Goal: Task Accomplishment & Management: Manage account settings

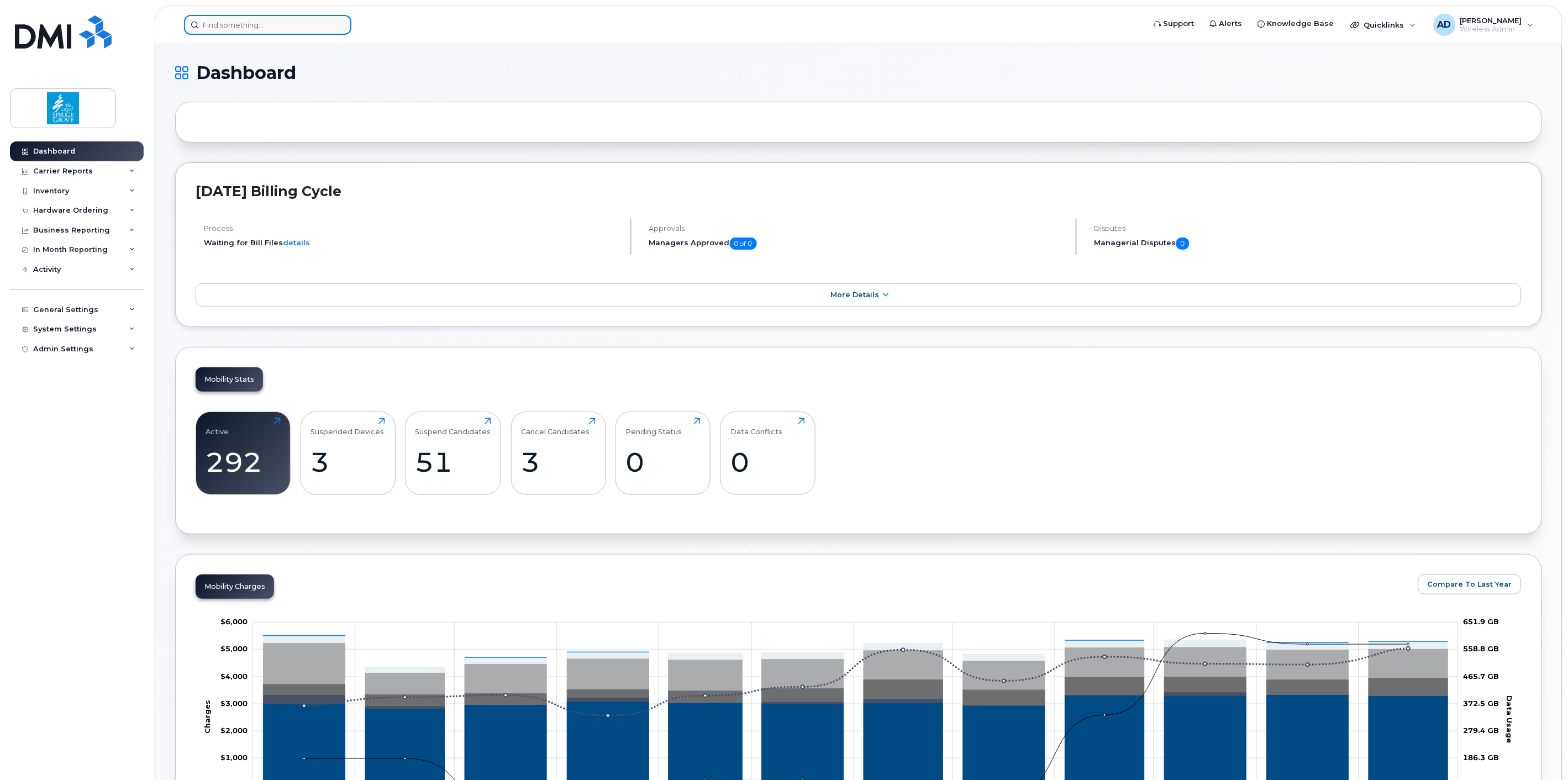
click at [292, 21] on input at bounding box center [267, 25] width 167 height 20
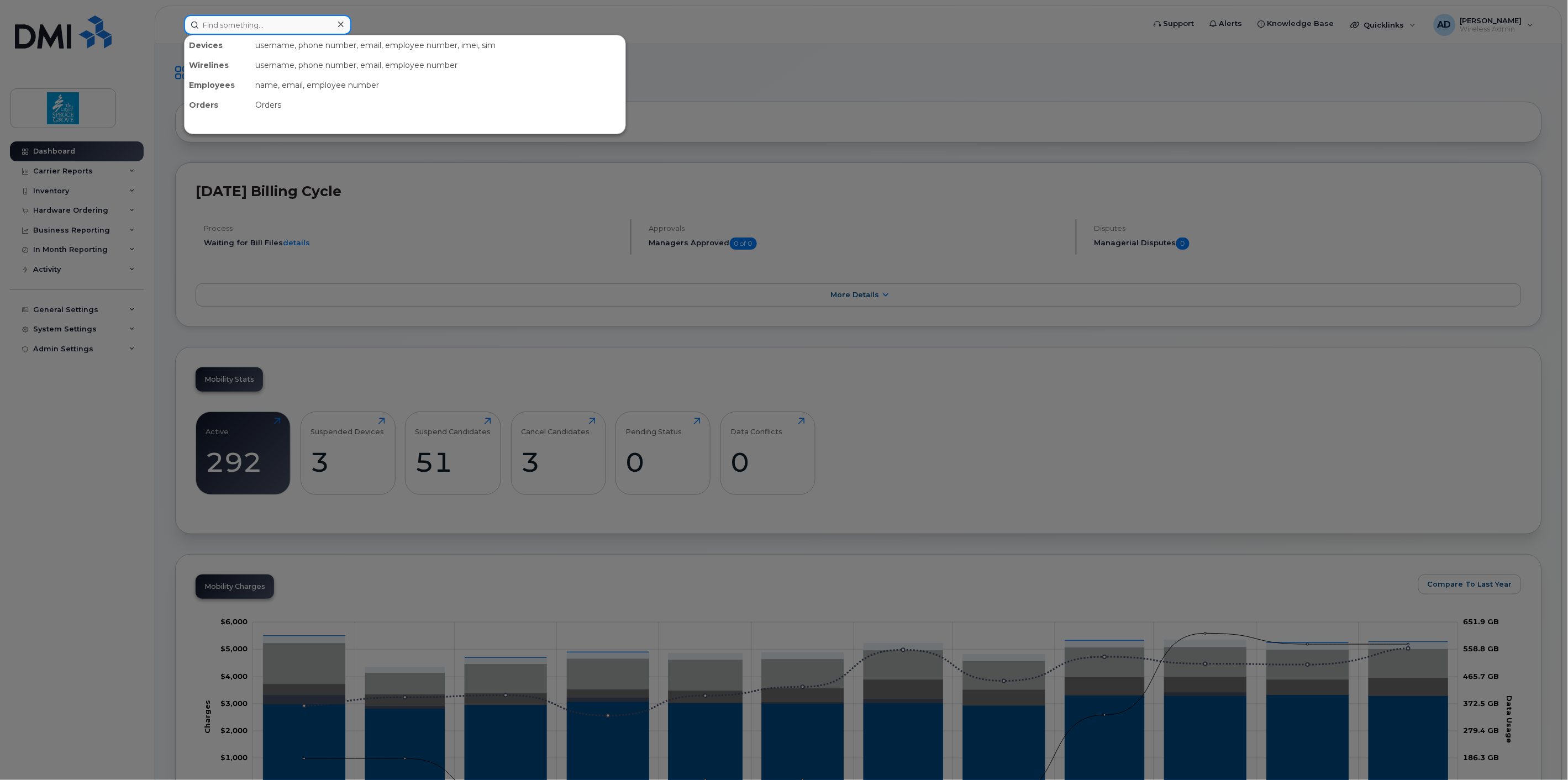
paste input "[PHONE_NUMBER]"
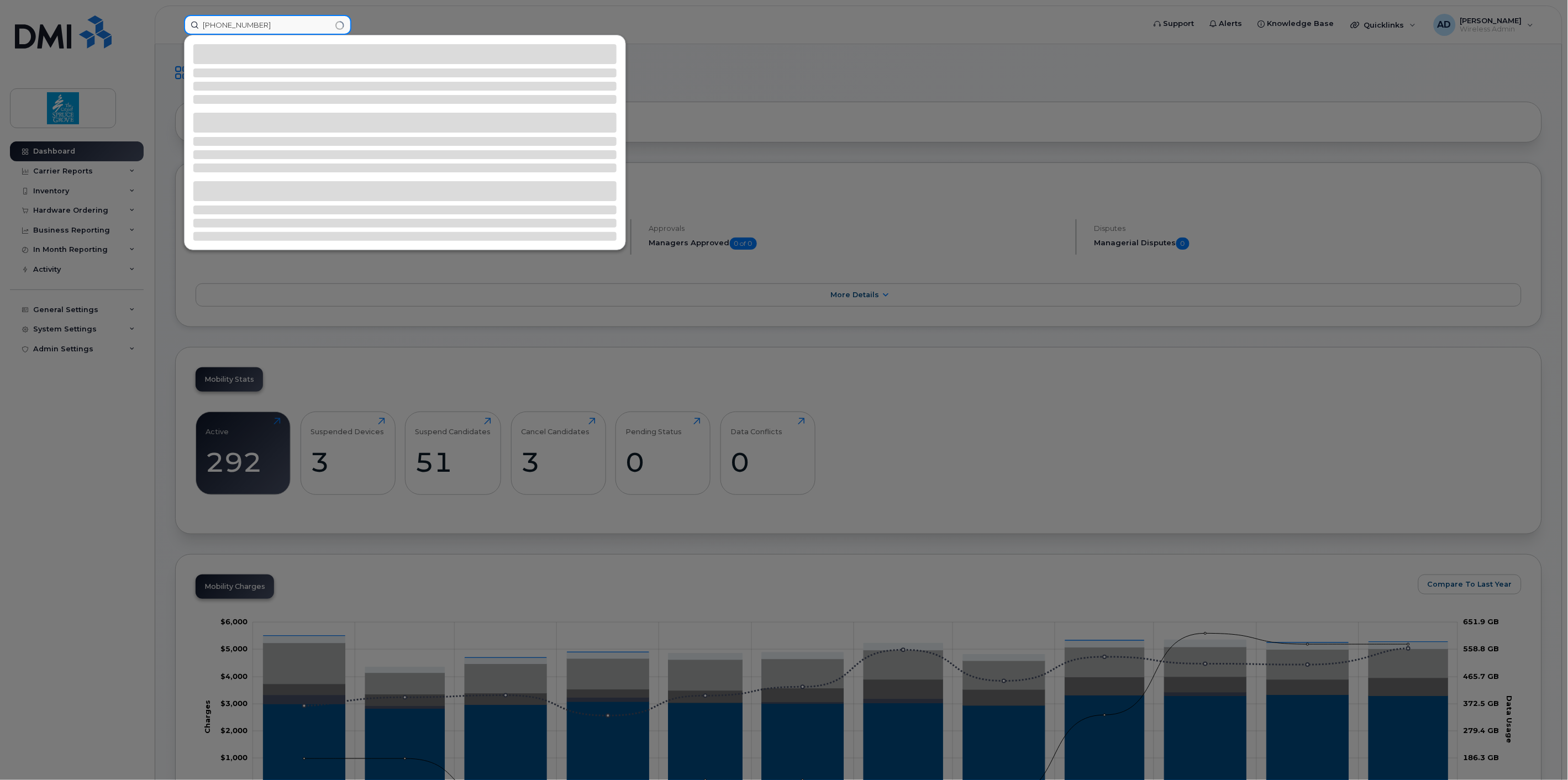
type input "[PHONE_NUMBER]"
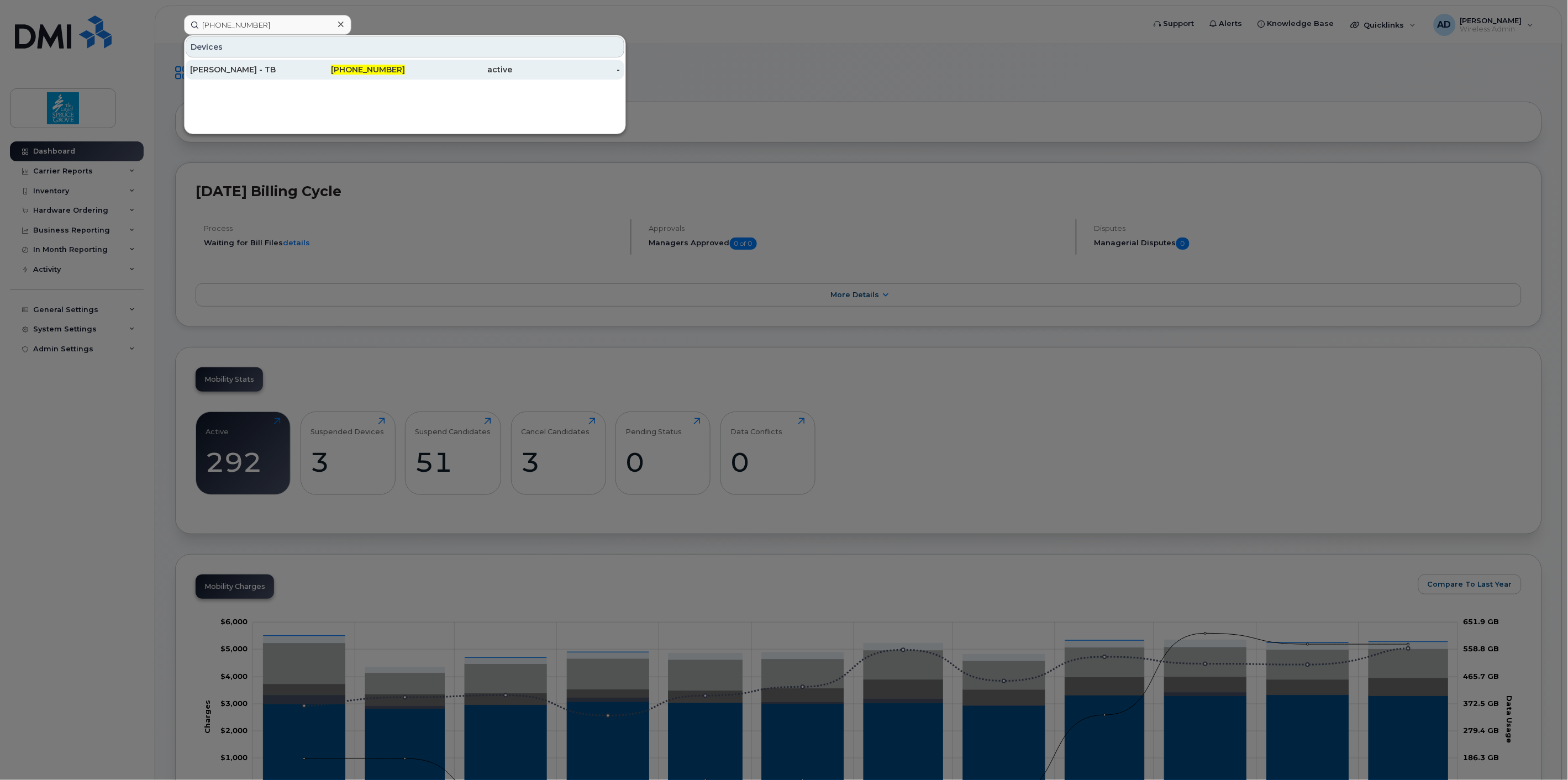
click at [305, 61] on div "[PHONE_NUMBER]" at bounding box center [352, 70] width 107 height 20
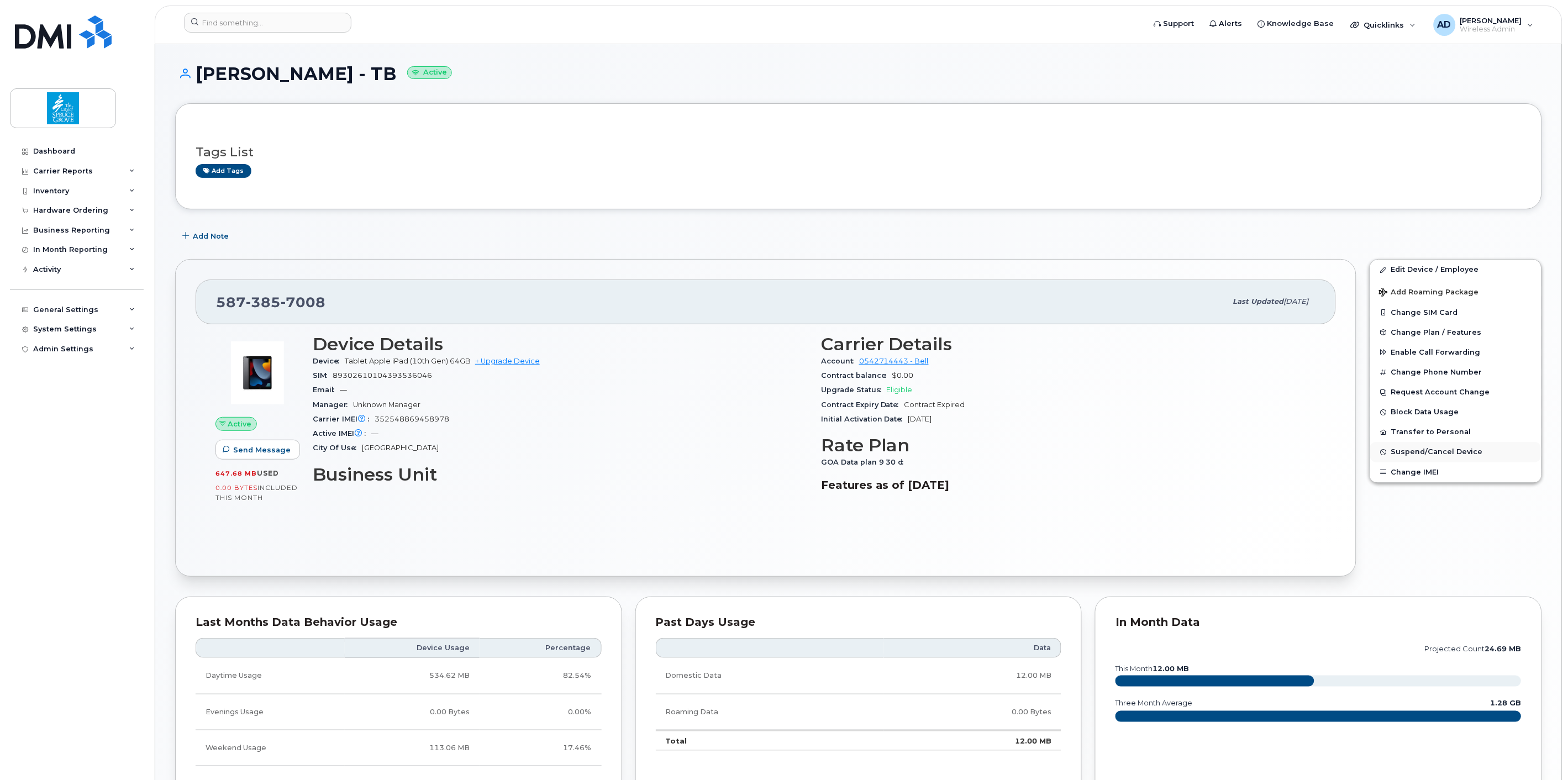
click at [1432, 456] on span "Suspend/Cancel Device" at bounding box center [1437, 452] width 92 height 8
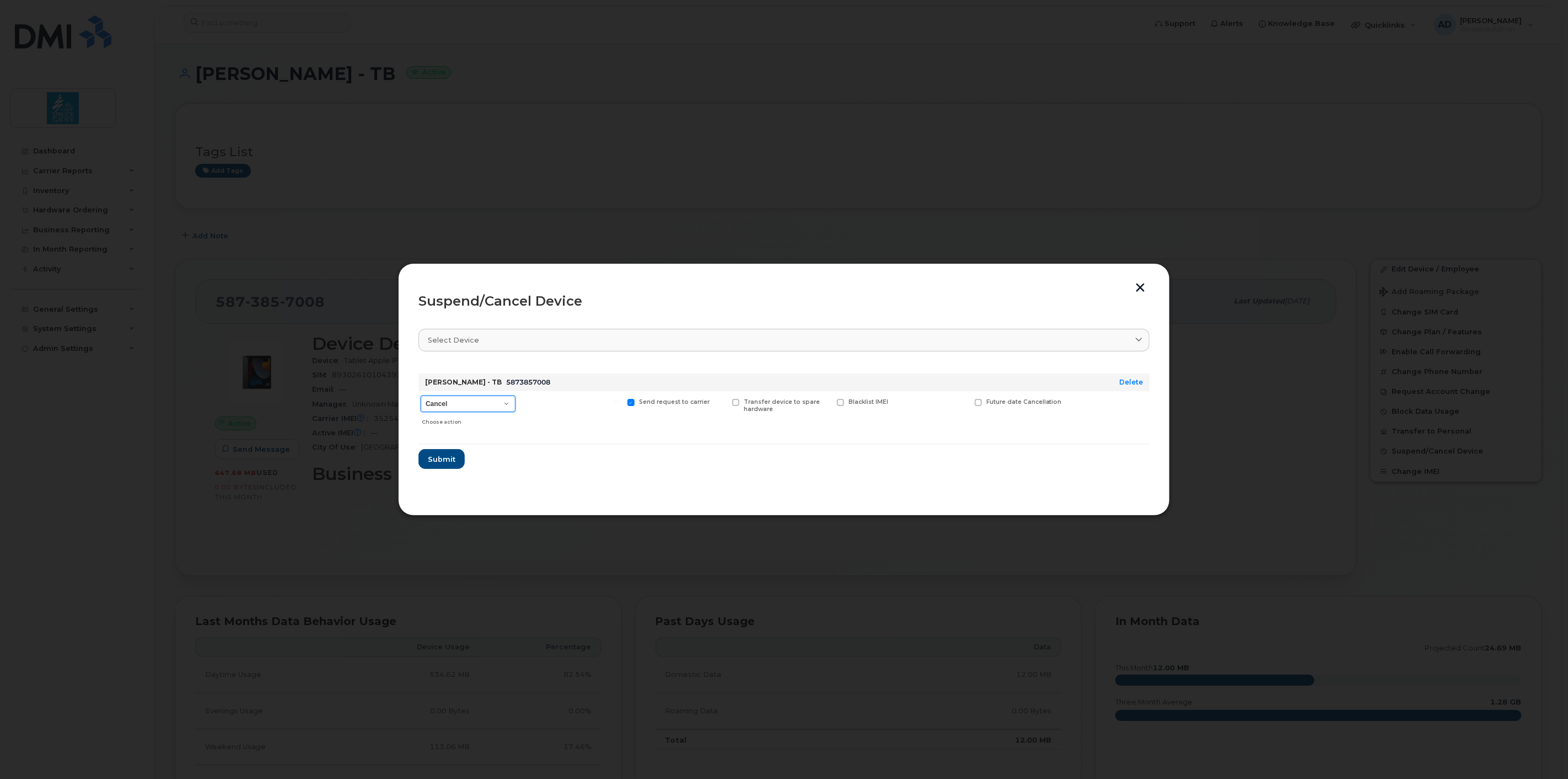
click at [480, 405] on select "Cancel Suspend - Extend Suspension Suspend - Reduced Rate Suspend - Full Rate S…" at bounding box center [468, 404] width 95 height 17
select select "[object Object]"
click at [421, 395] on select "Cancel Suspend - Extend Suspension Suspend - Reduced Rate Suspend - Full Rate S…" at bounding box center [468, 404] width 95 height 17
click at [443, 456] on span "Submit" at bounding box center [441, 459] width 27 height 11
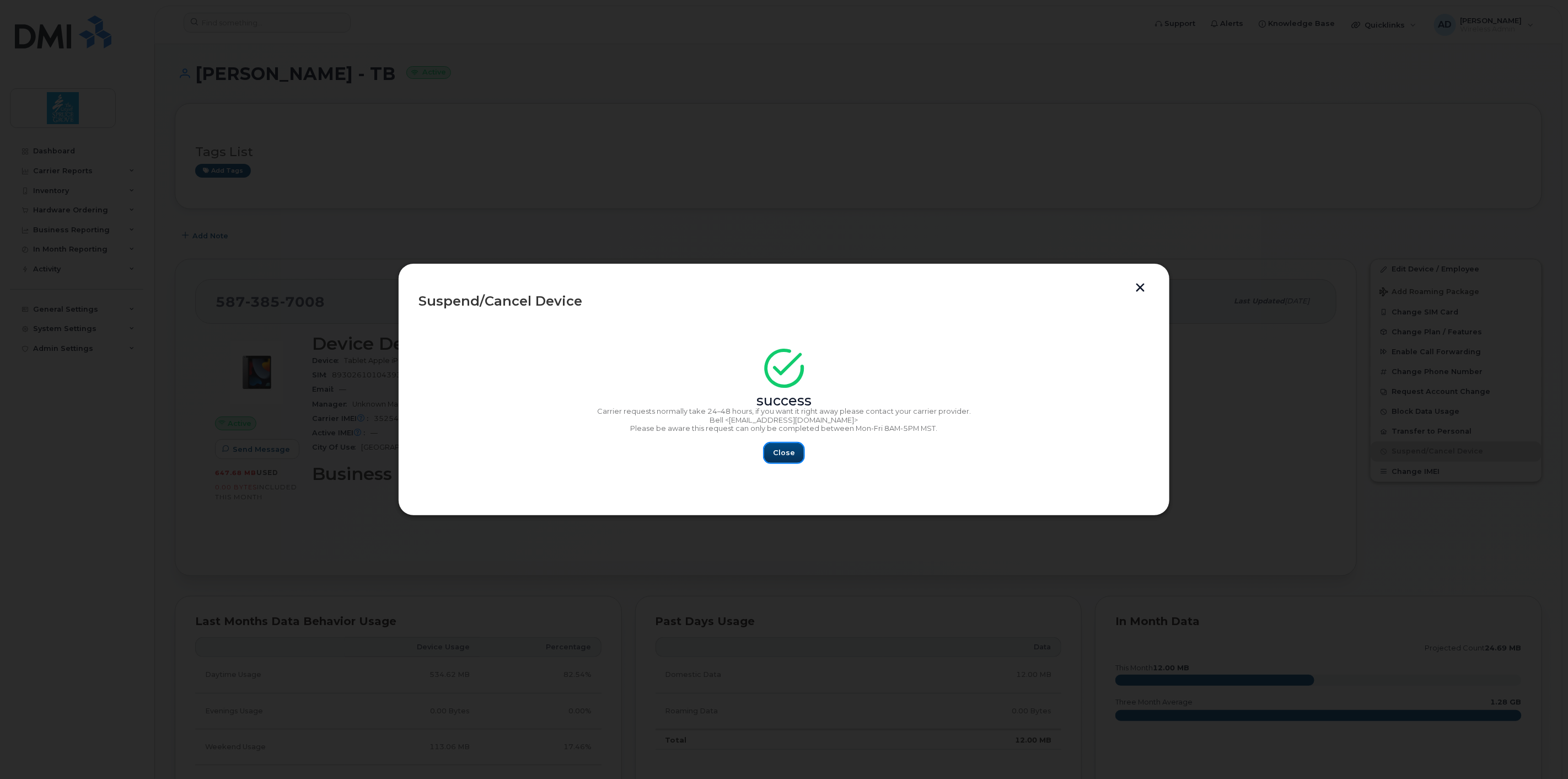
click at [791, 449] on span "Close" at bounding box center [784, 452] width 22 height 11
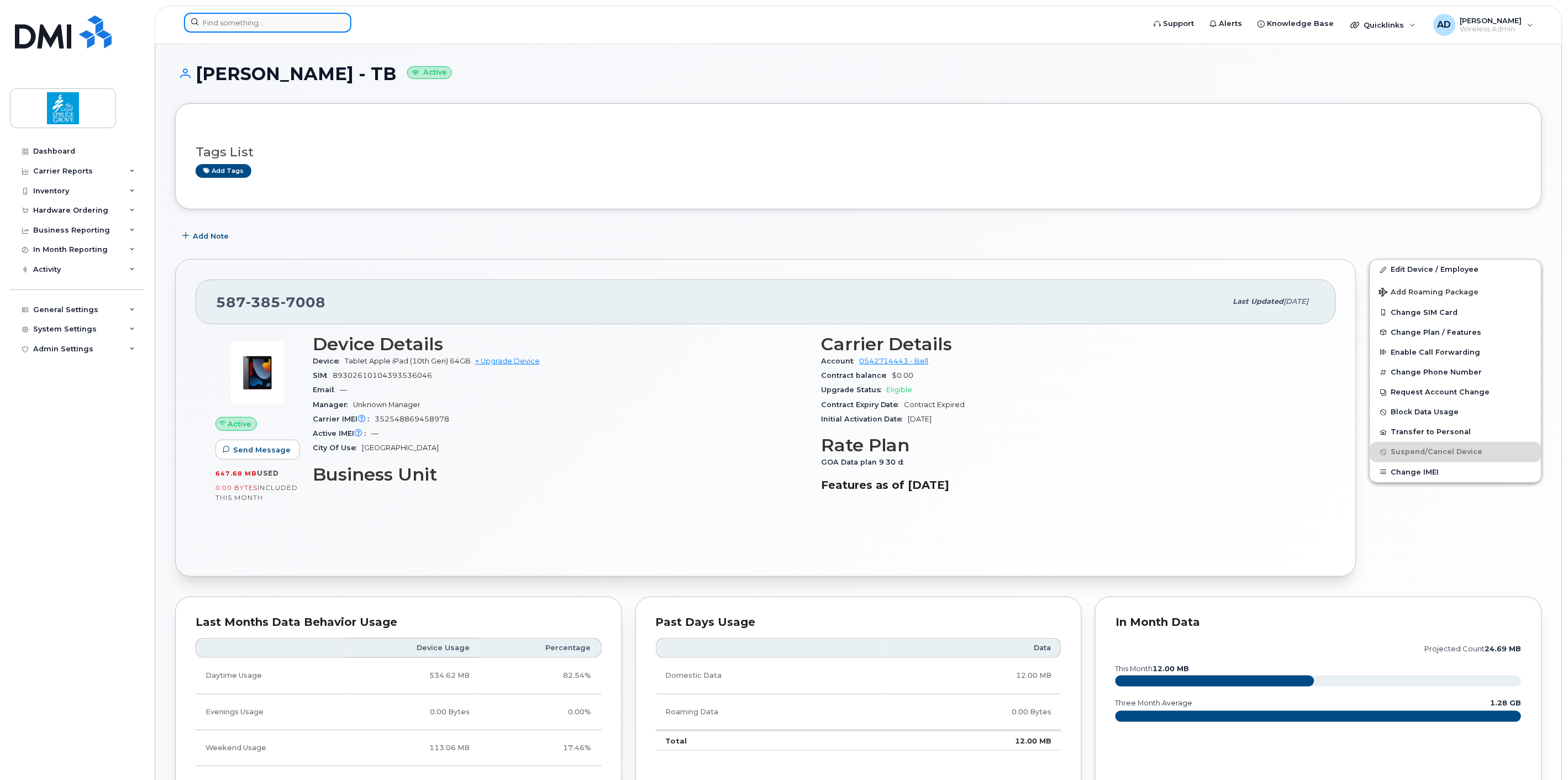
click at [289, 28] on input at bounding box center [267, 22] width 167 height 20
paste input "587-385-7006"
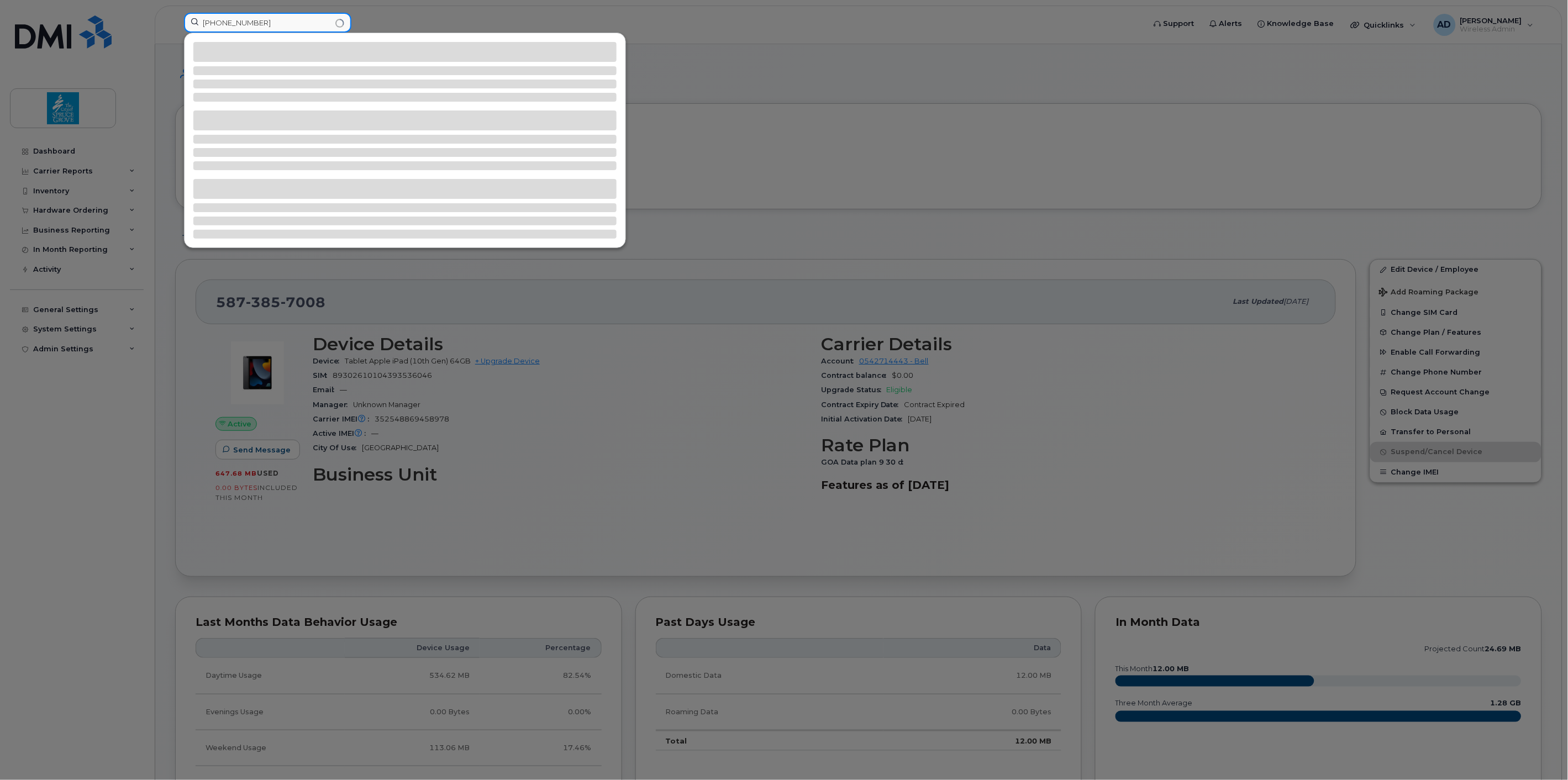
type input "587-385-7006"
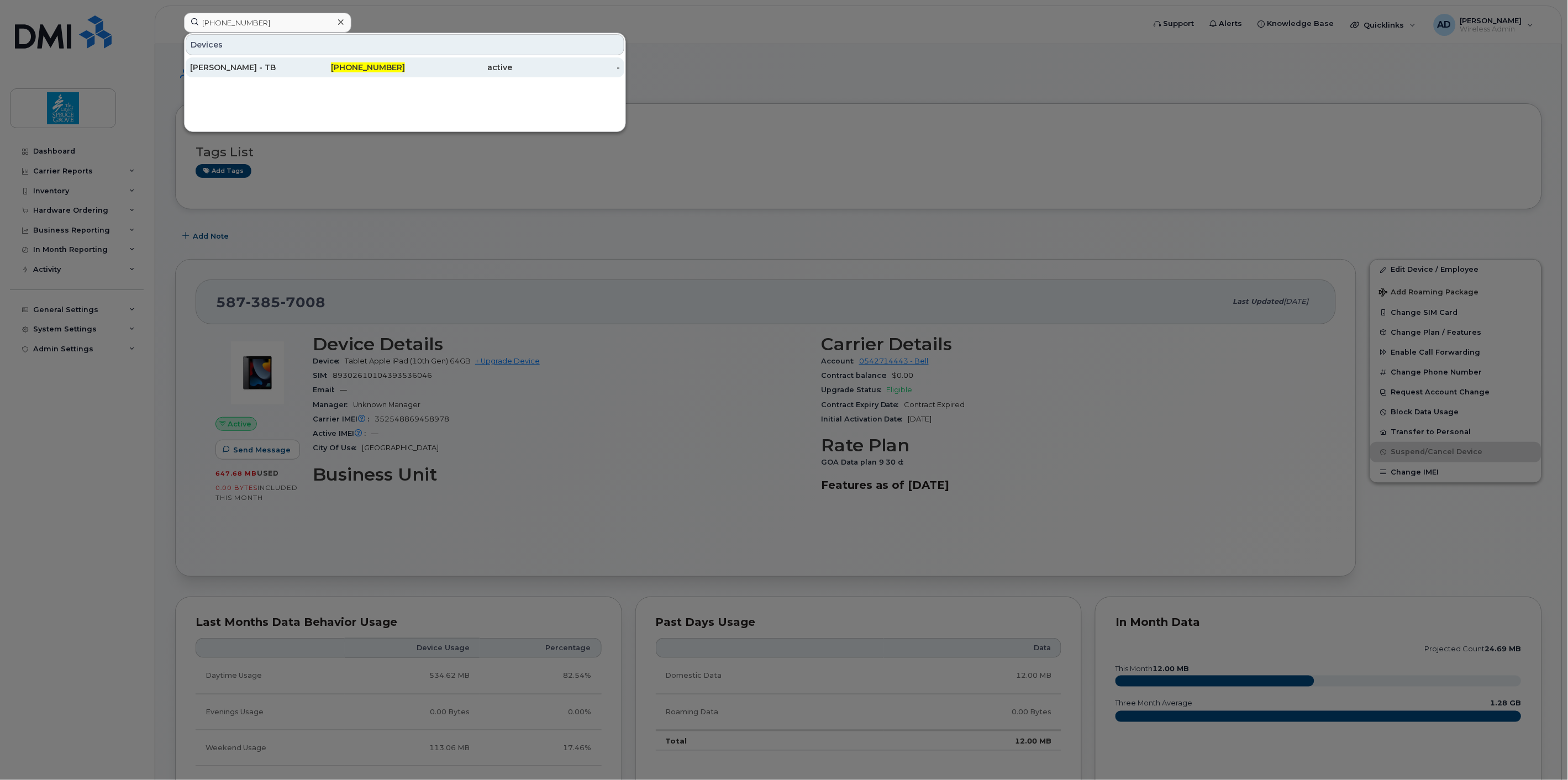
click at [284, 62] on div "Spencer Hutson - TB" at bounding box center [244, 67] width 107 height 11
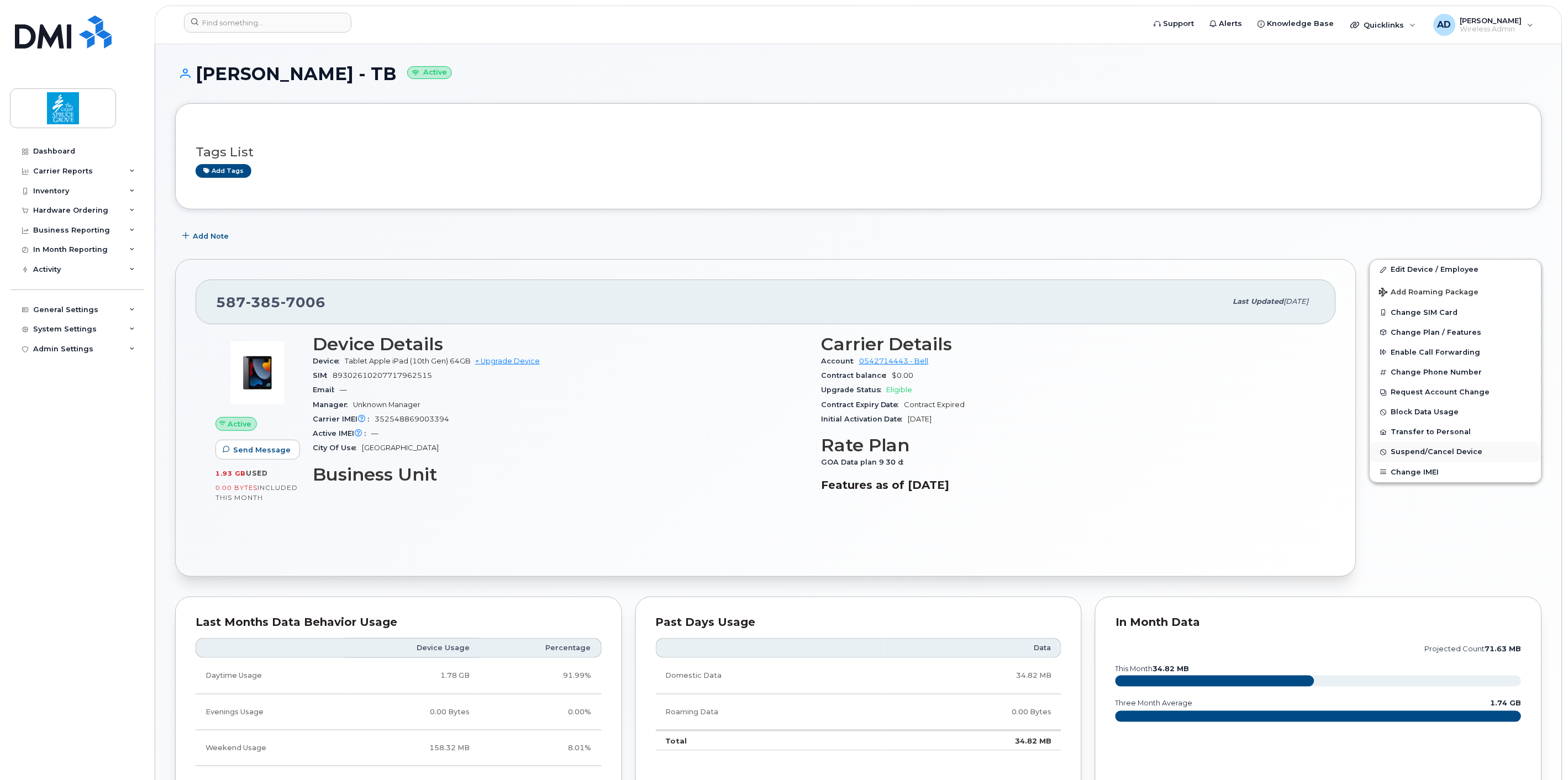
click at [1438, 456] on span "Suspend/Cancel Device" at bounding box center [1437, 452] width 92 height 8
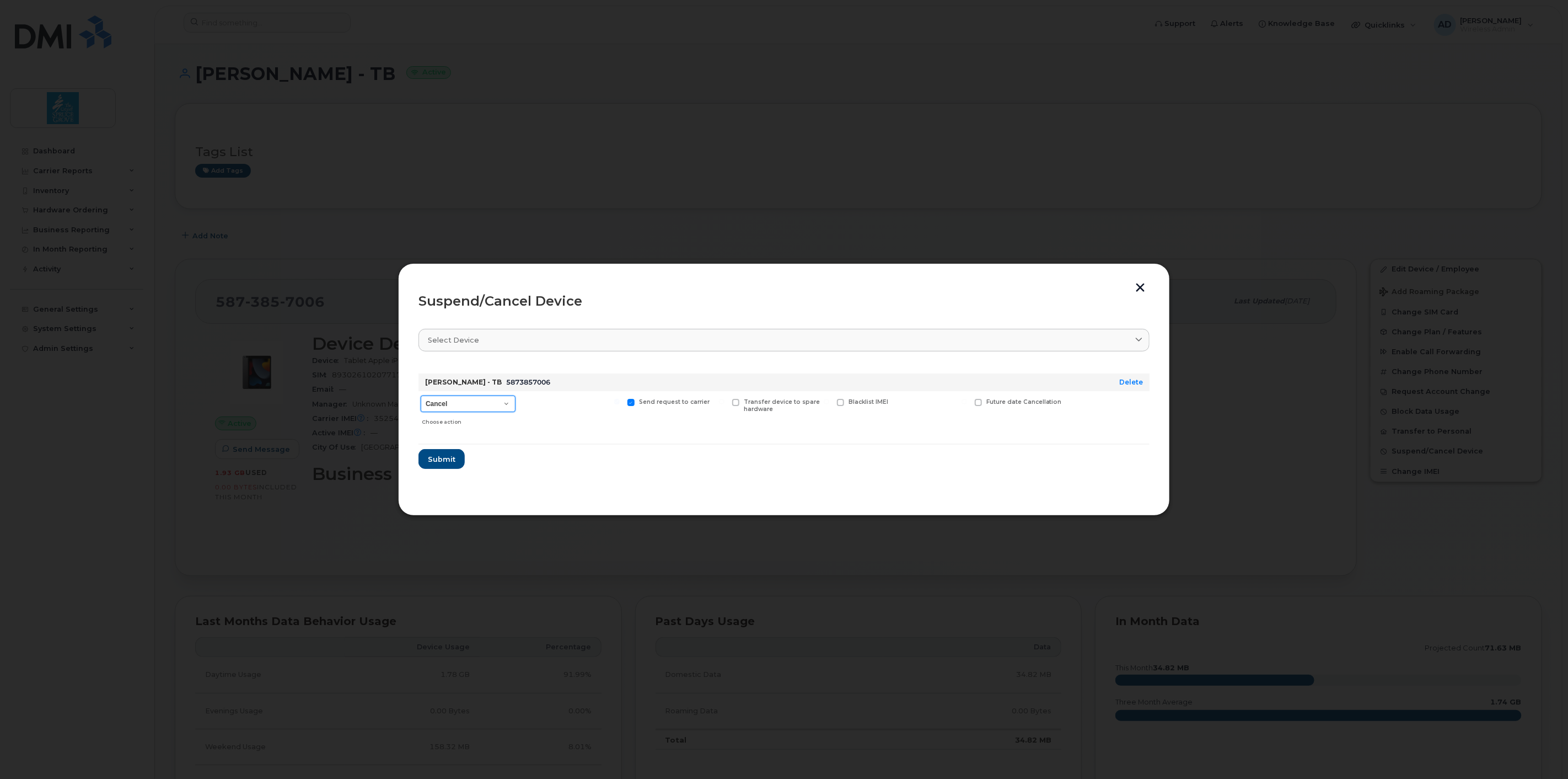
click at [498, 404] on select "Cancel Suspend - Extend Suspension Suspend - Reduced Rate Suspend - Full Rate S…" at bounding box center [468, 404] width 95 height 17
select select "[object Object]"
click at [421, 395] on select "Cancel Suspend - Extend Suspension Suspend - Reduced Rate Suspend - Full Rate S…" at bounding box center [468, 404] width 95 height 17
click at [451, 451] on button "Submit" at bounding box center [441, 459] width 46 height 20
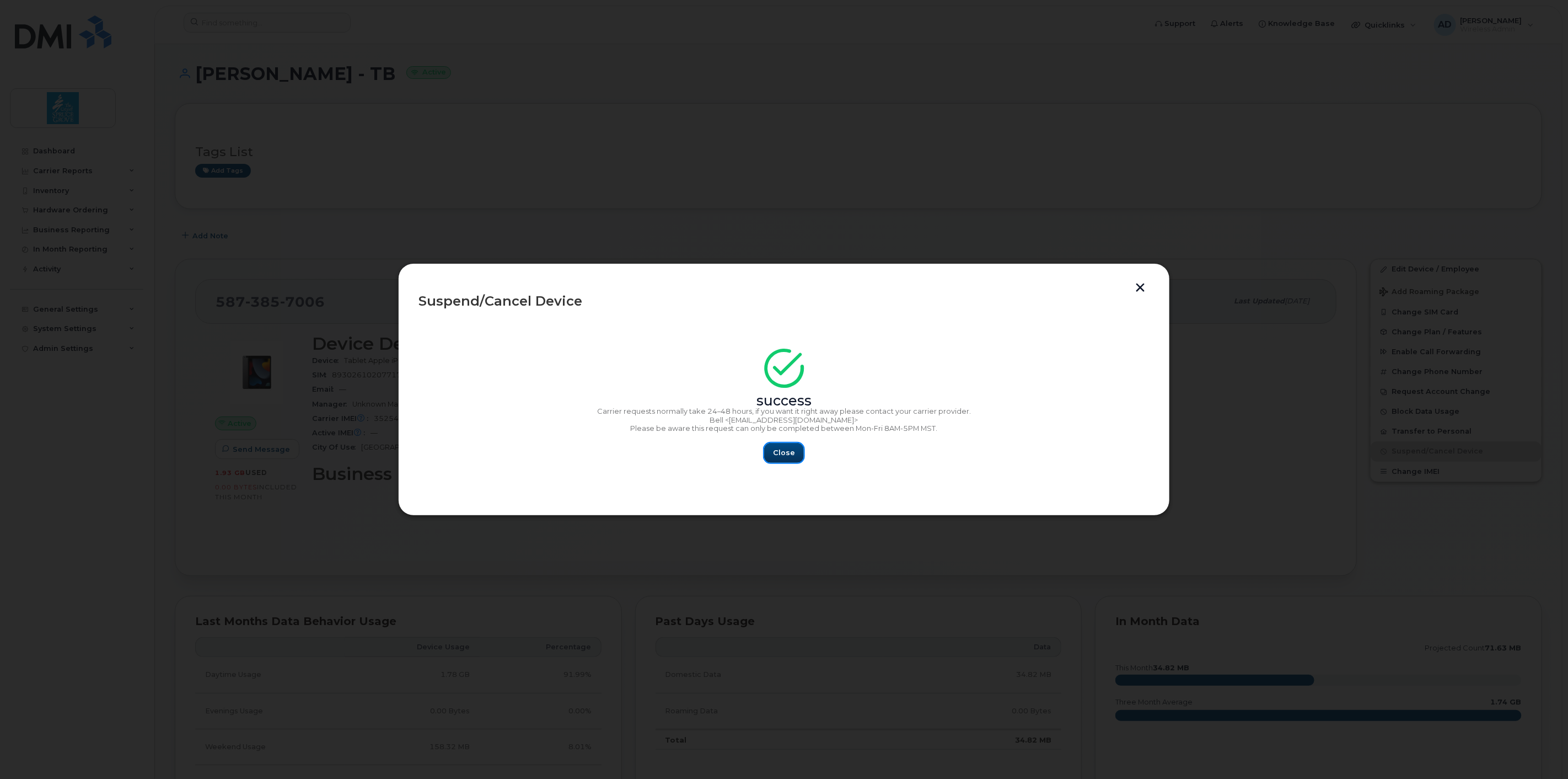
click at [774, 448] on button "Close" at bounding box center [784, 453] width 40 height 20
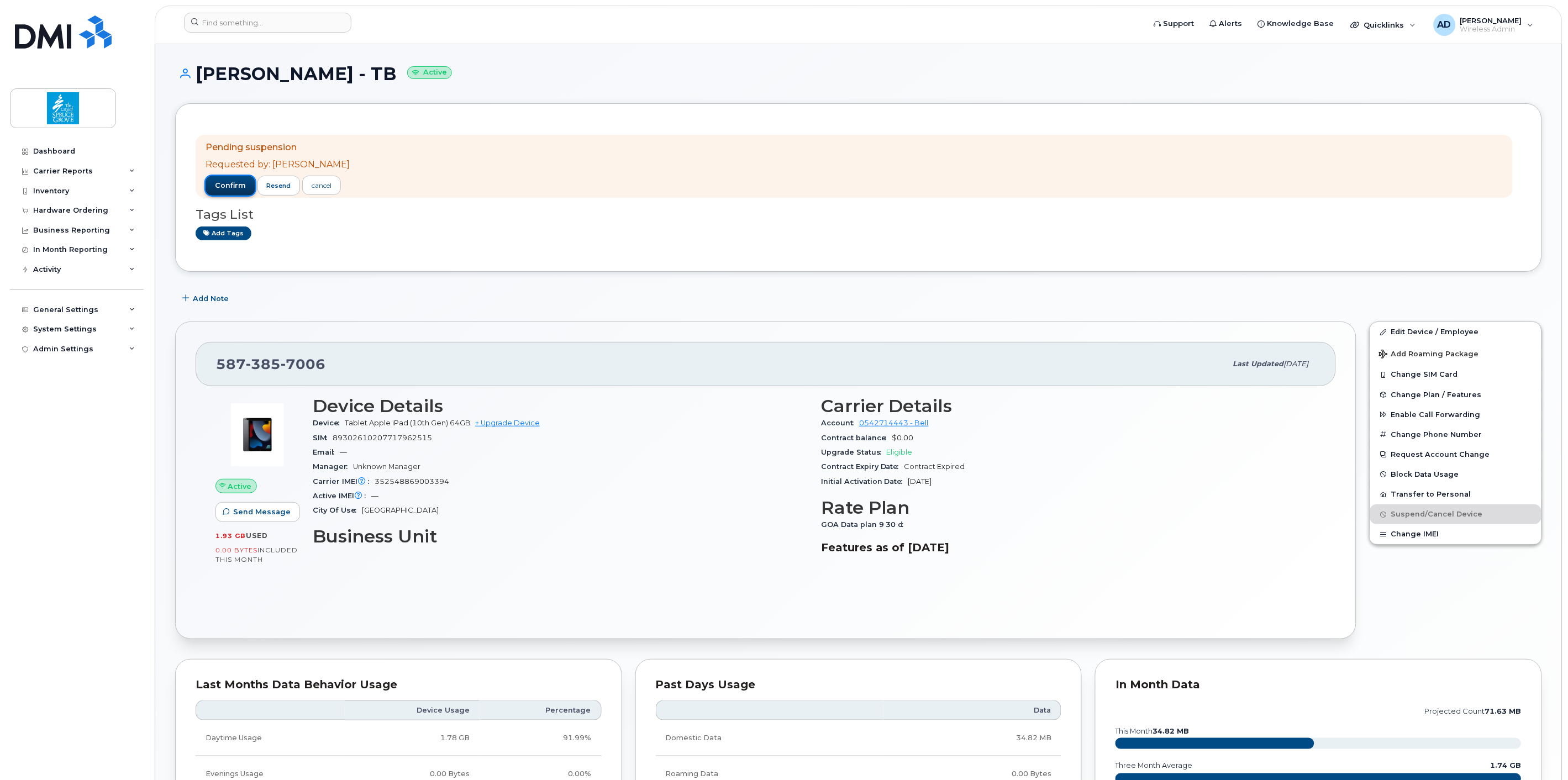
click at [231, 188] on span "confirm" at bounding box center [231, 185] width 31 height 10
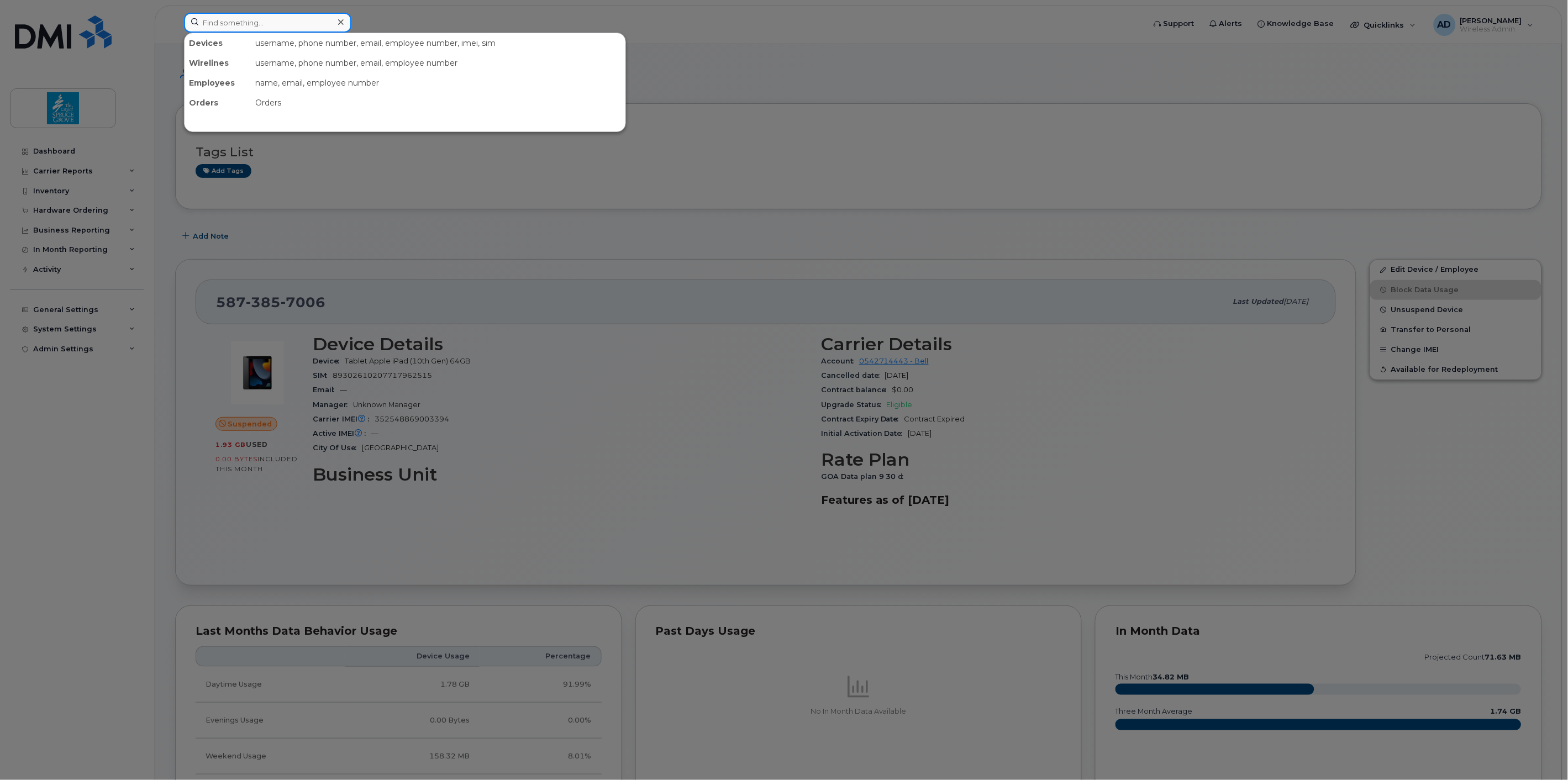
click at [289, 26] on input at bounding box center [267, 22] width 167 height 20
click at [234, 24] on input at bounding box center [267, 22] width 167 height 20
paste input "[PHONE_NUMBER]"
type input "587-385-7008"
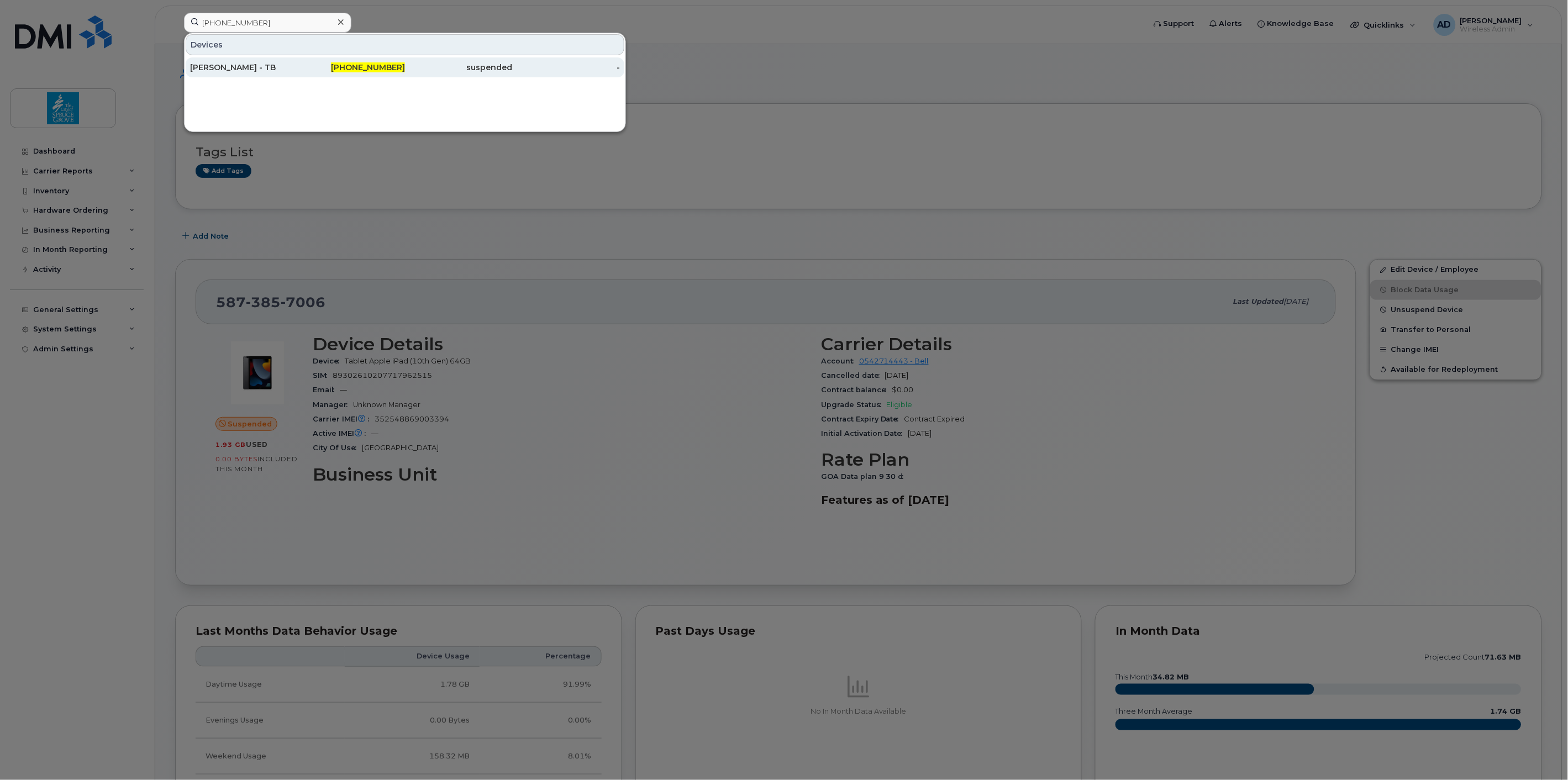
click at [236, 61] on div "Layne Witteveen - TB" at bounding box center [244, 67] width 107 height 20
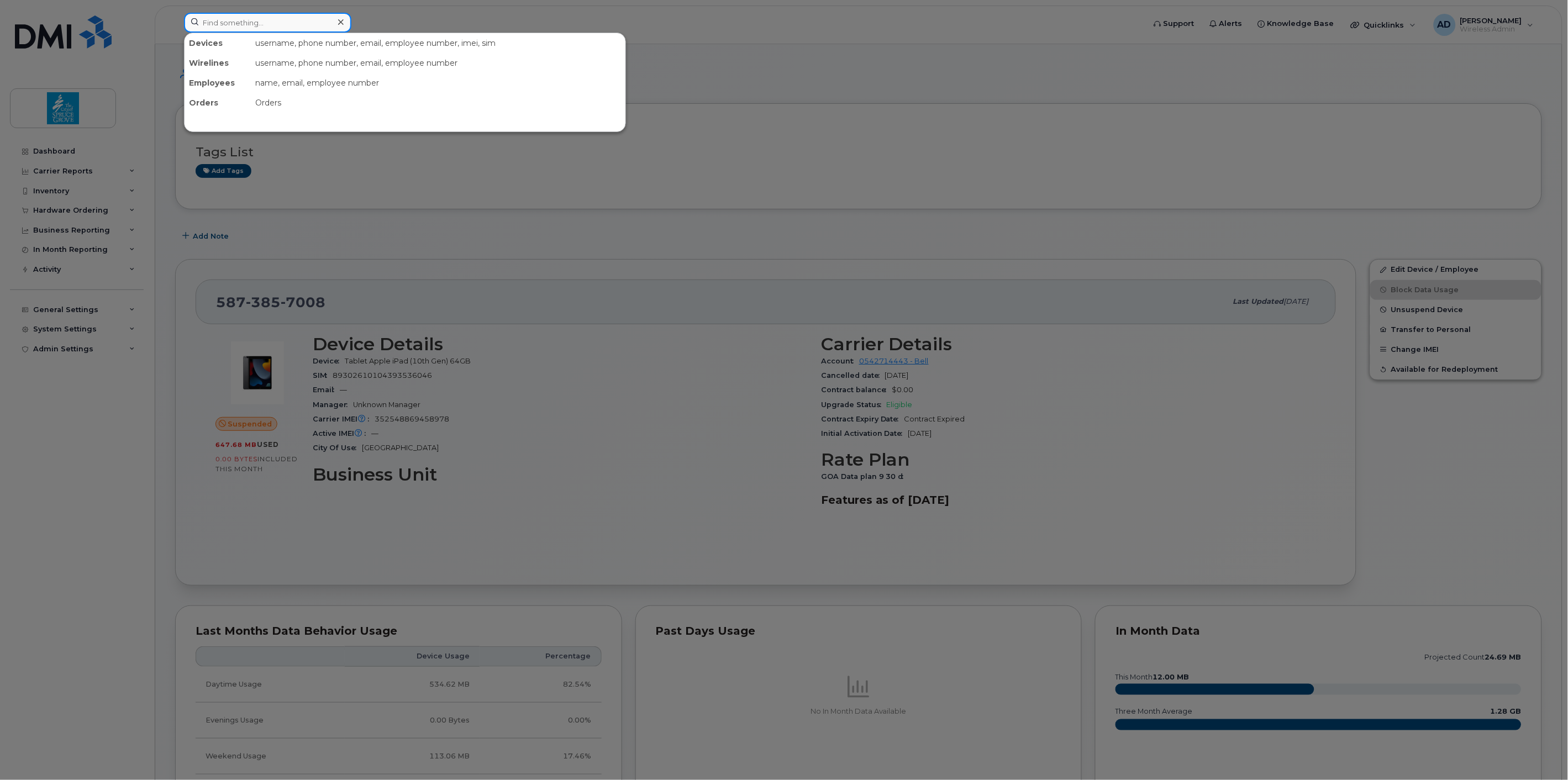
click at [277, 26] on input at bounding box center [267, 22] width 167 height 20
paste input "[PHONE_NUMBER]"
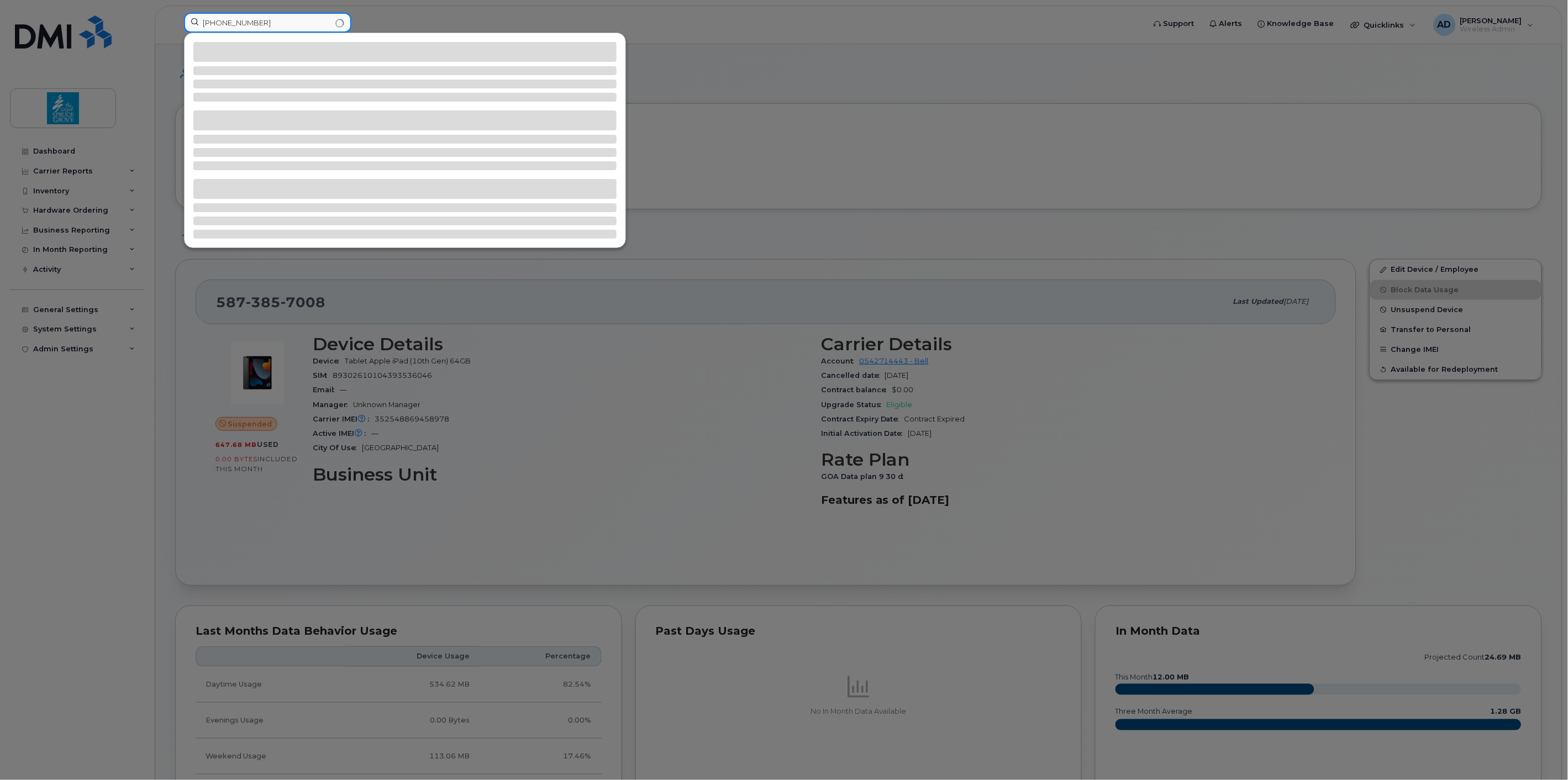
type input "587-385-7008"
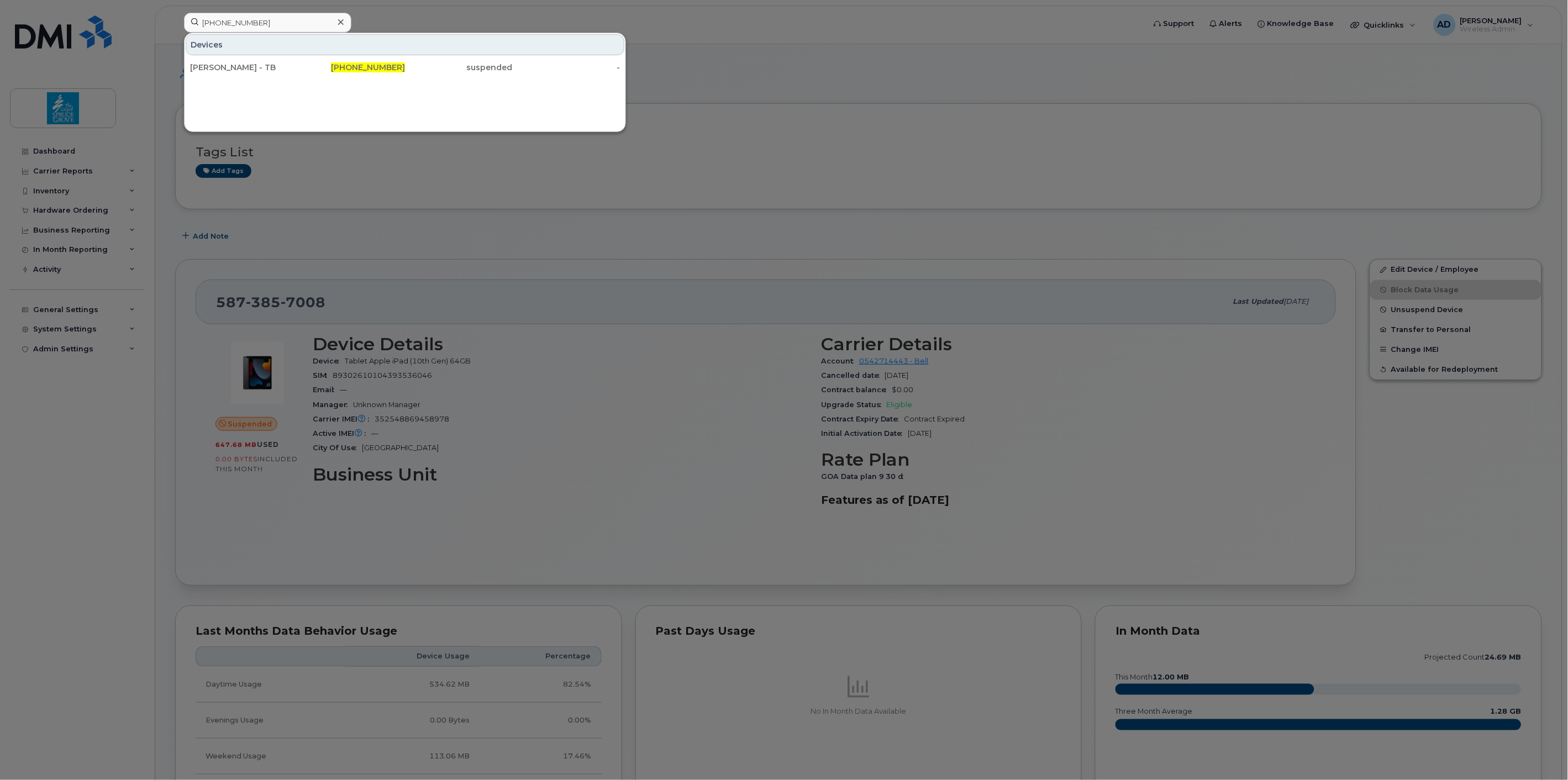
drag, startPoint x: 295, startPoint y: 62, endPoint x: 327, endPoint y: 79, distance: 36.2
click at [295, 62] on div "[PERSON_NAME] - TB" at bounding box center [244, 67] width 107 height 20
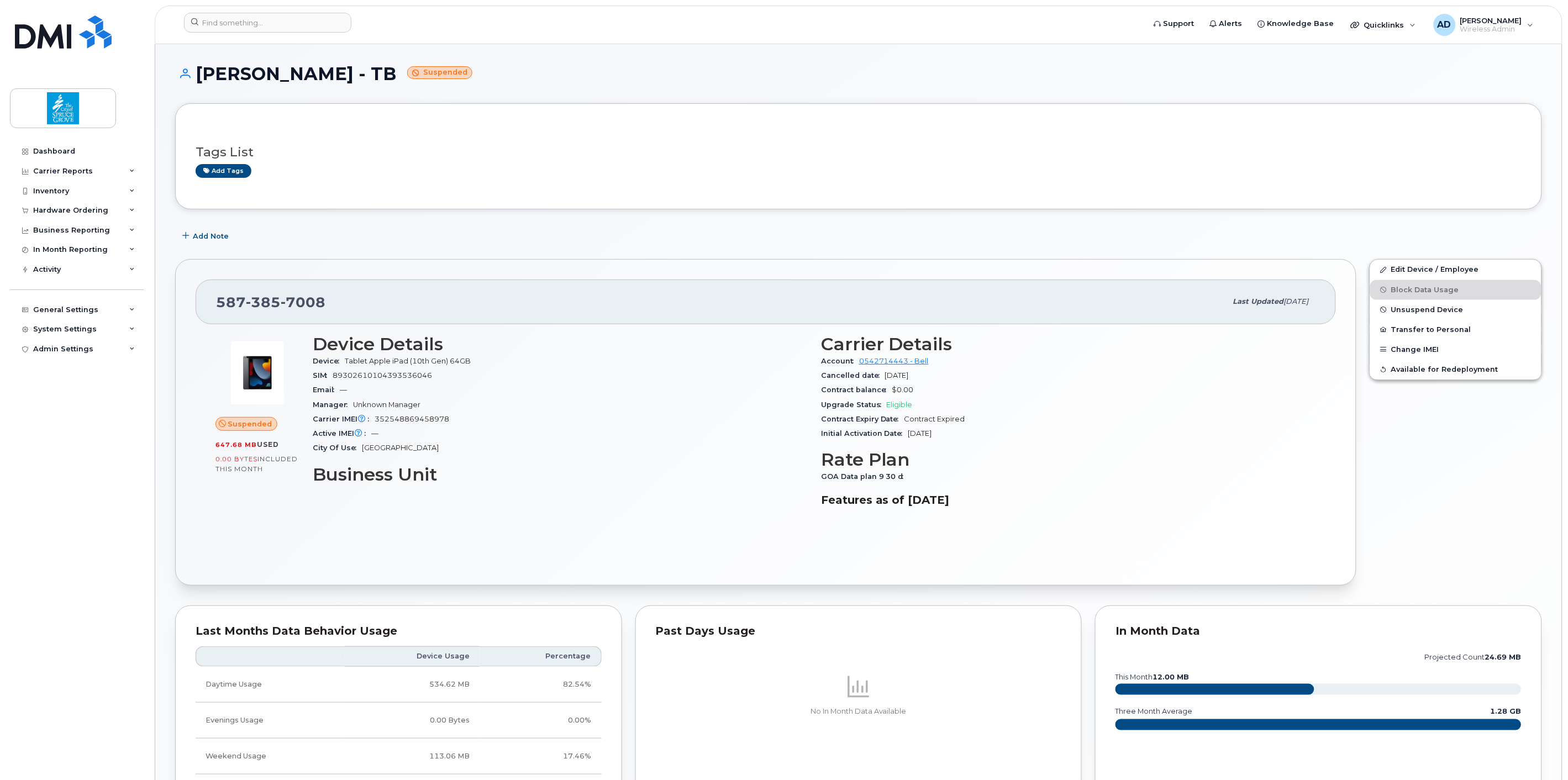
click at [444, 151] on h3 "Tags List" at bounding box center [858, 152] width 1326 height 14
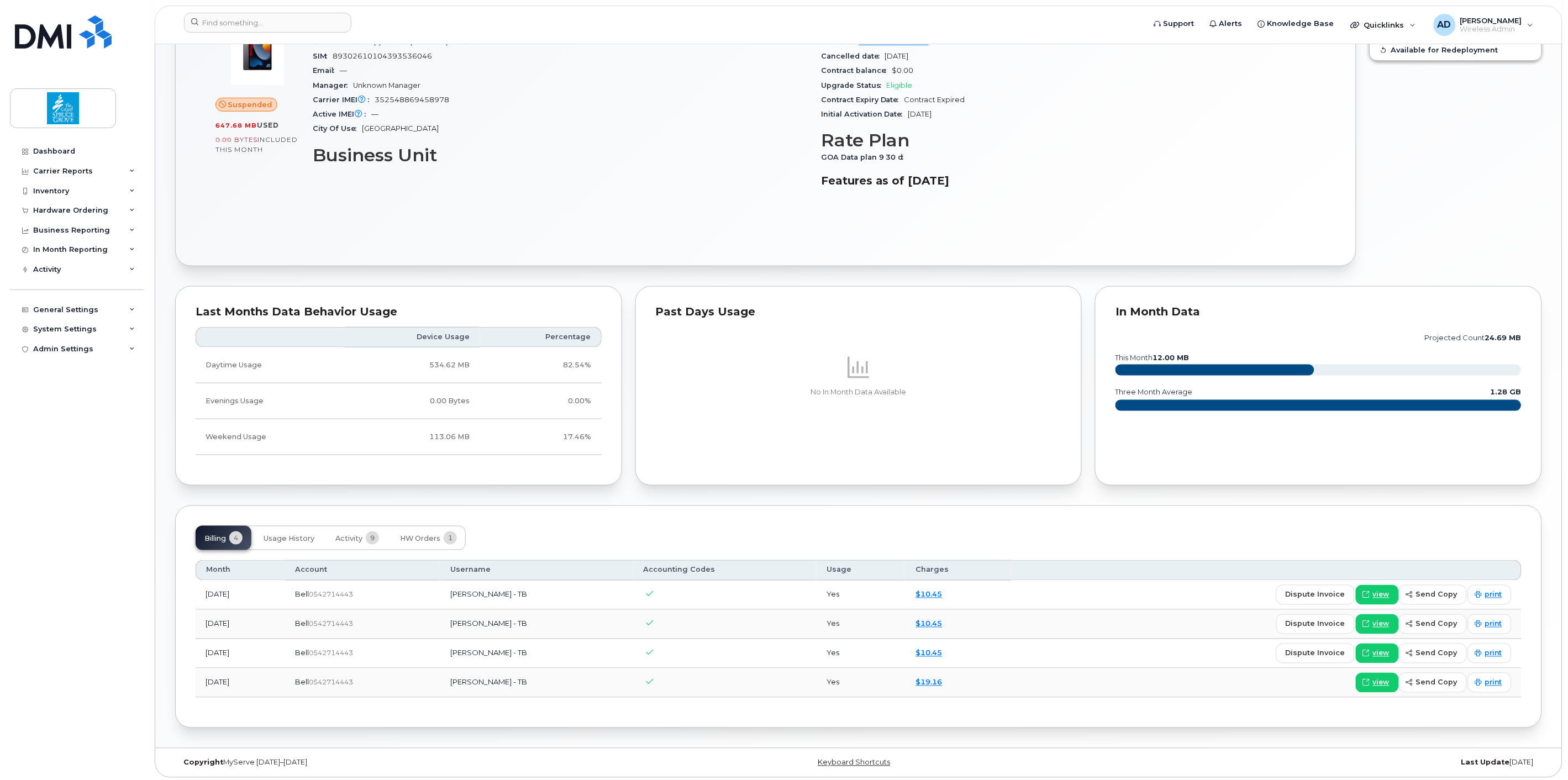
scroll to position [323, 0]
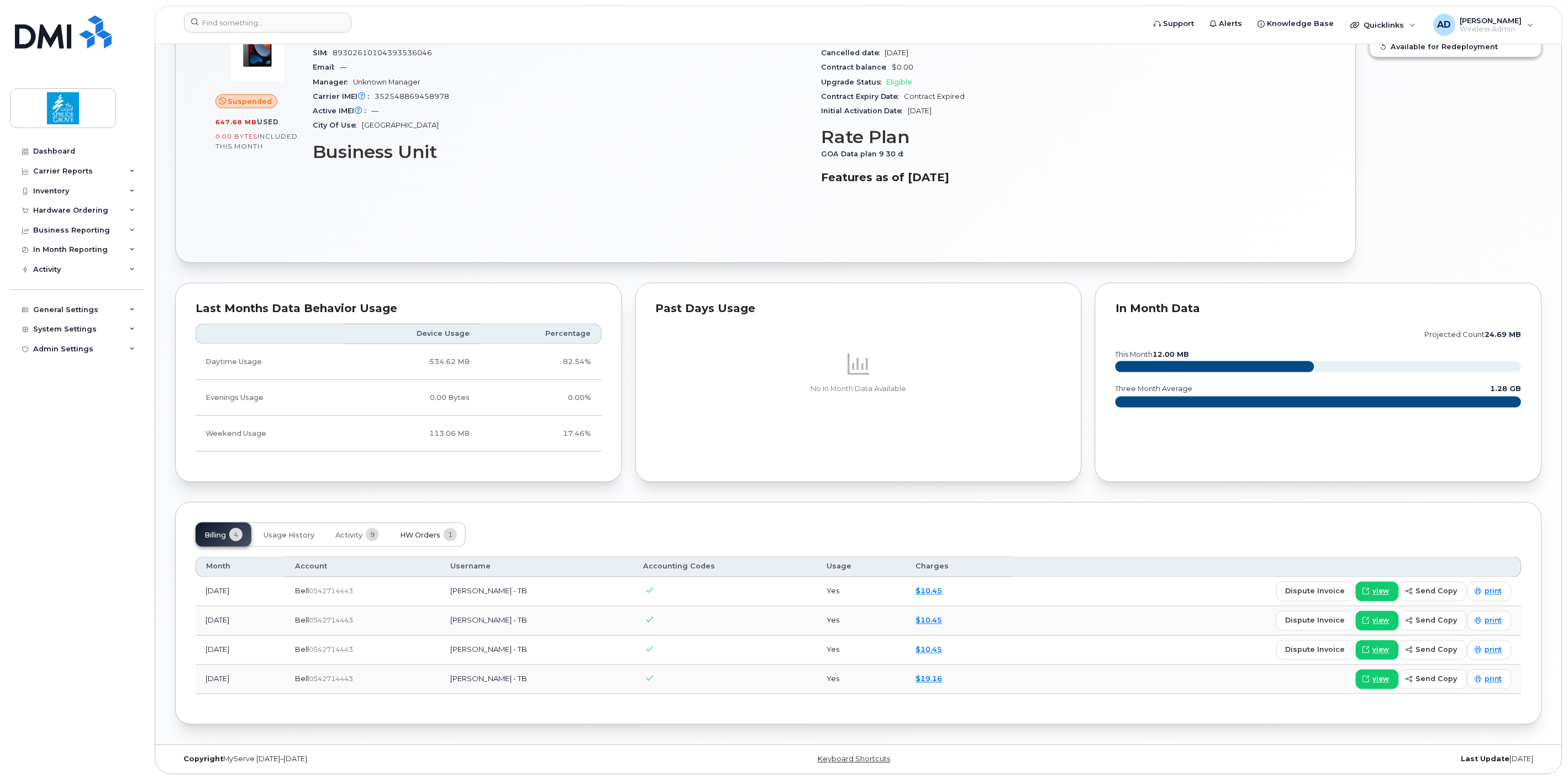
click at [424, 526] on button "HW Orders 1" at bounding box center [428, 535] width 74 height 24
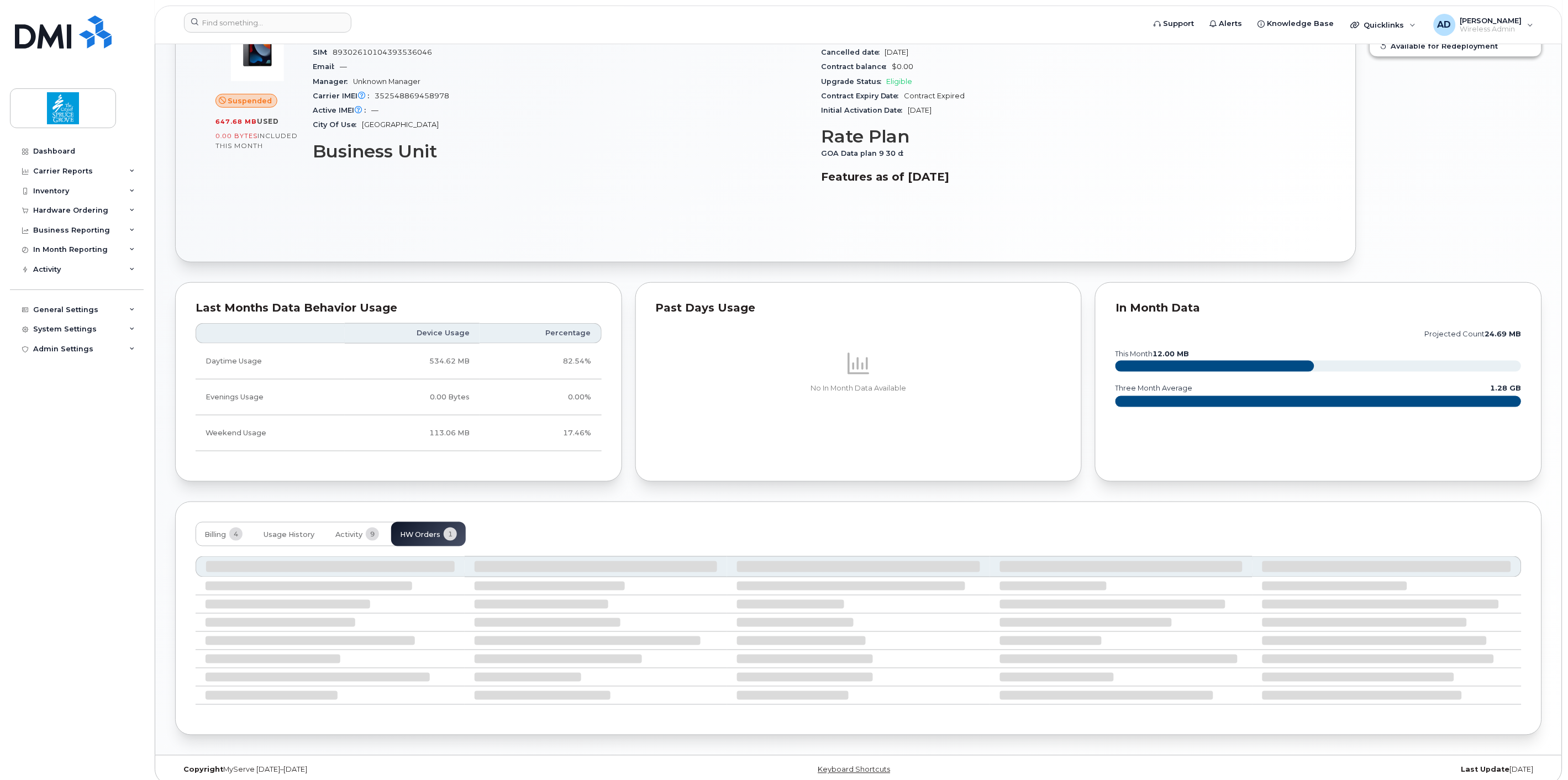
scroll to position [245, 0]
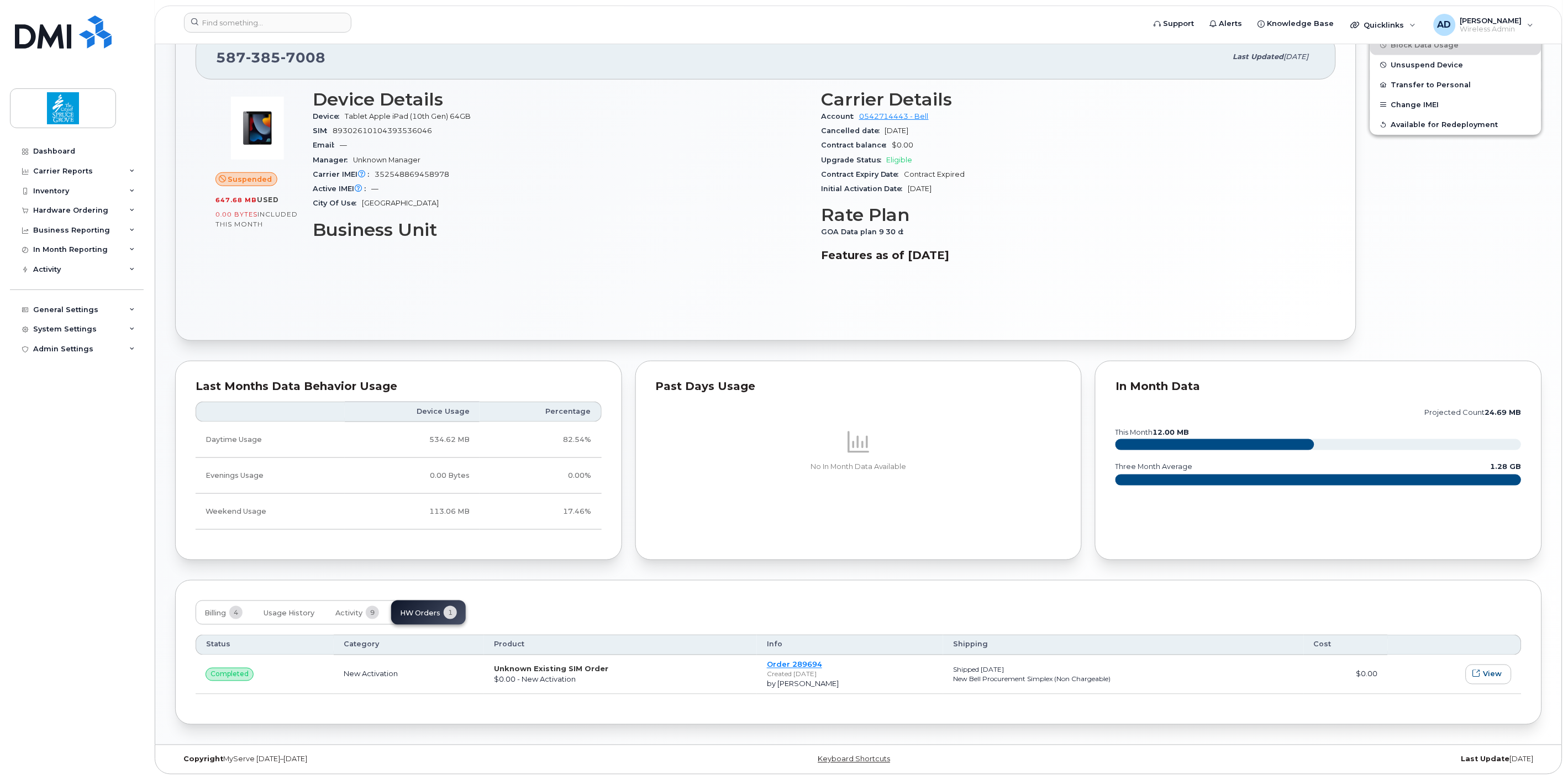
click at [216, 675] on span "completed" at bounding box center [229, 674] width 38 height 10
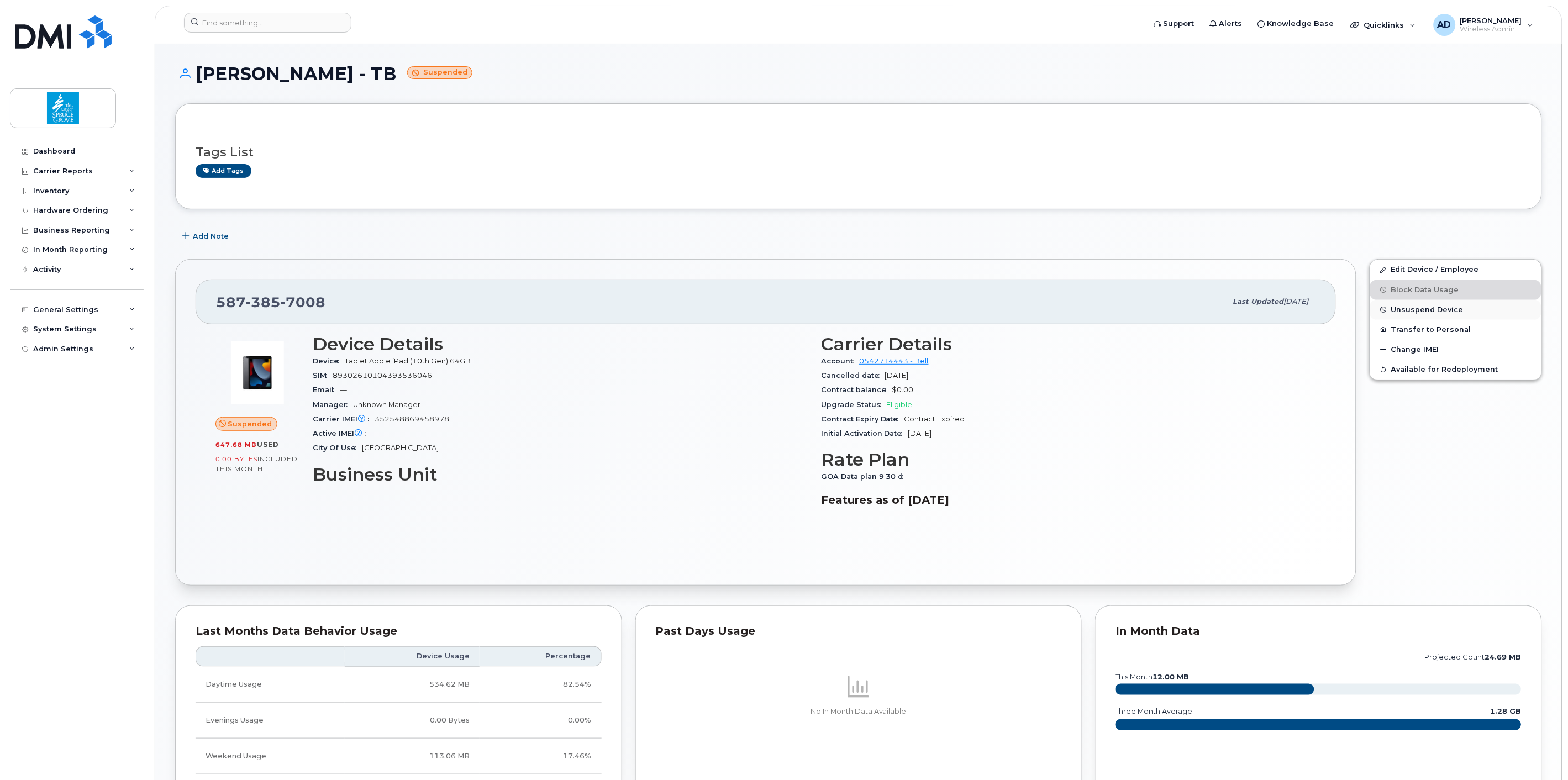
click at [1432, 311] on span "Unsuspend Device" at bounding box center [1427, 309] width 72 height 8
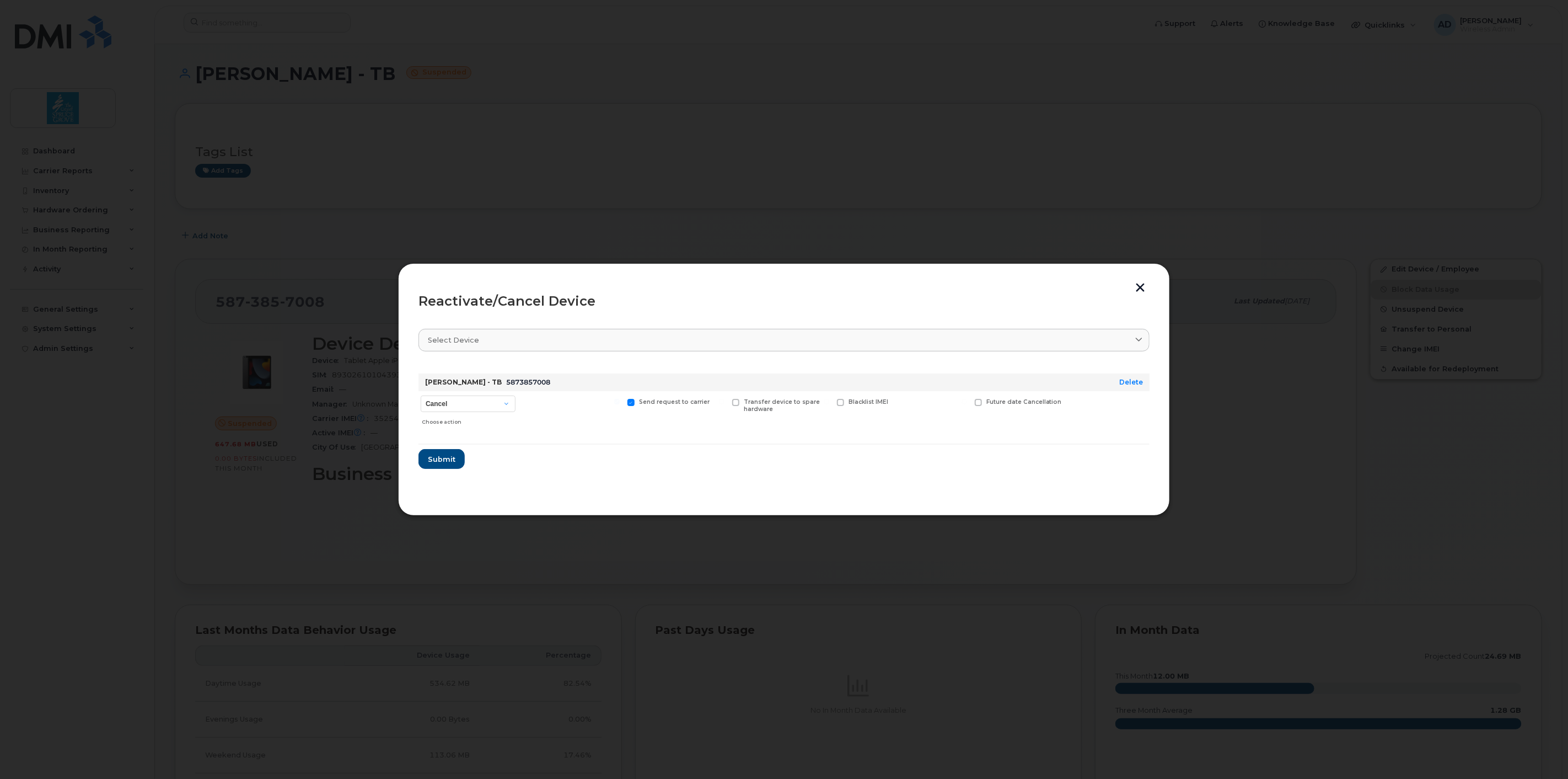
click at [1140, 287] on button "button" at bounding box center [1140, 289] width 17 height 12
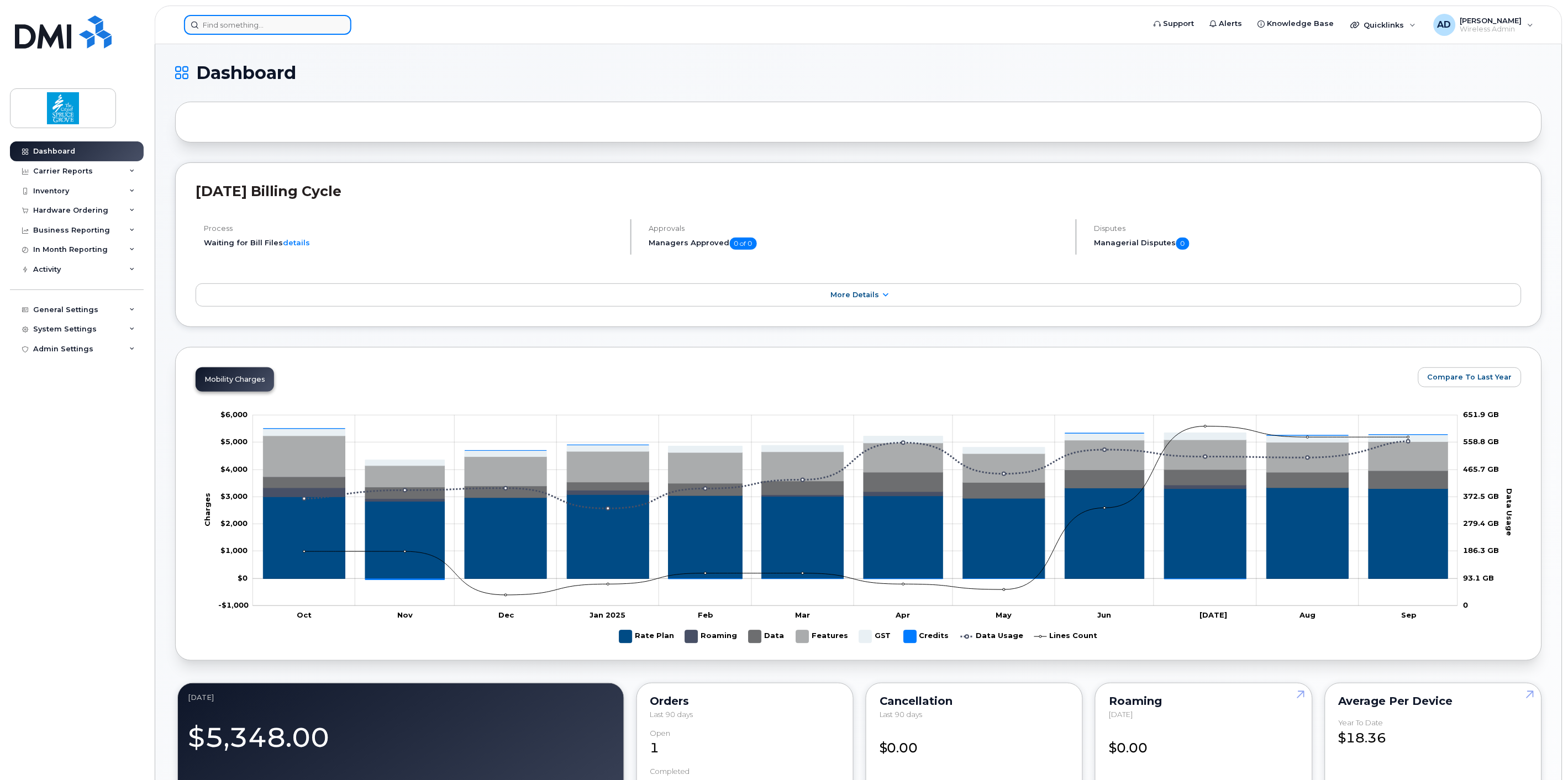
click at [222, 15] on input at bounding box center [267, 25] width 167 height 20
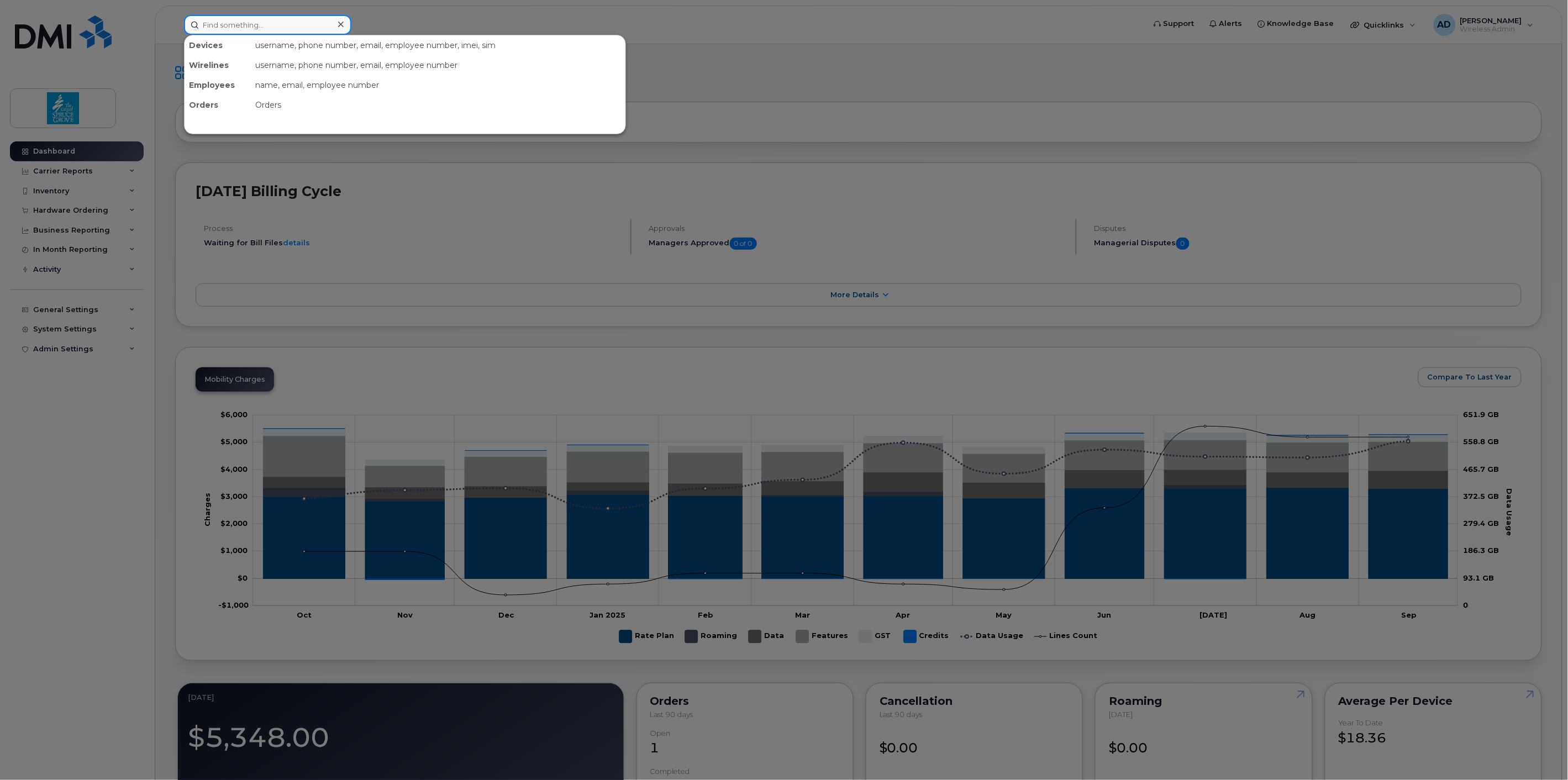
paste input "587-385-7008"
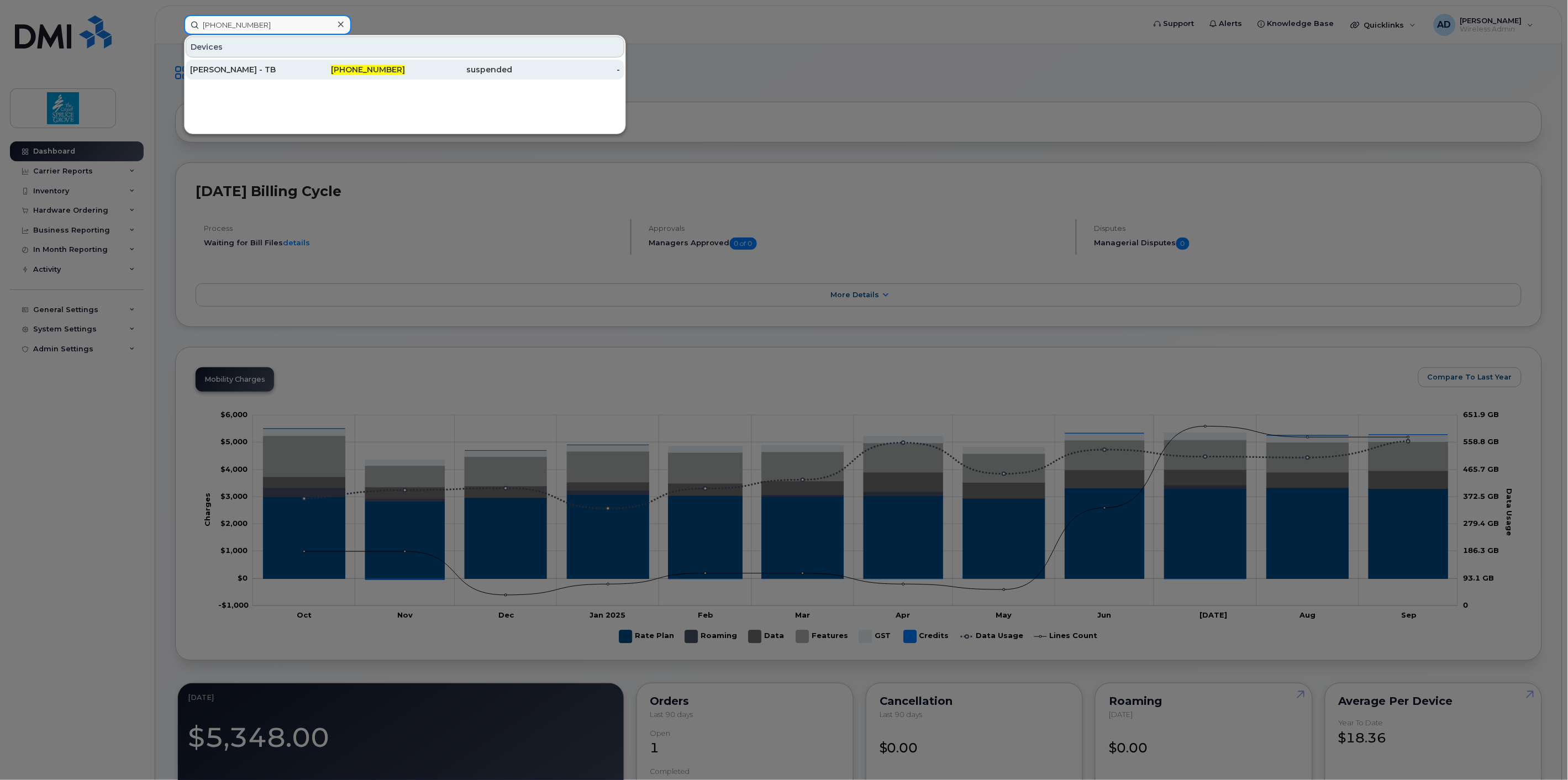
type input "587-385-7008"
click at [361, 75] on div "587-385-7008" at bounding box center [352, 70] width 107 height 20
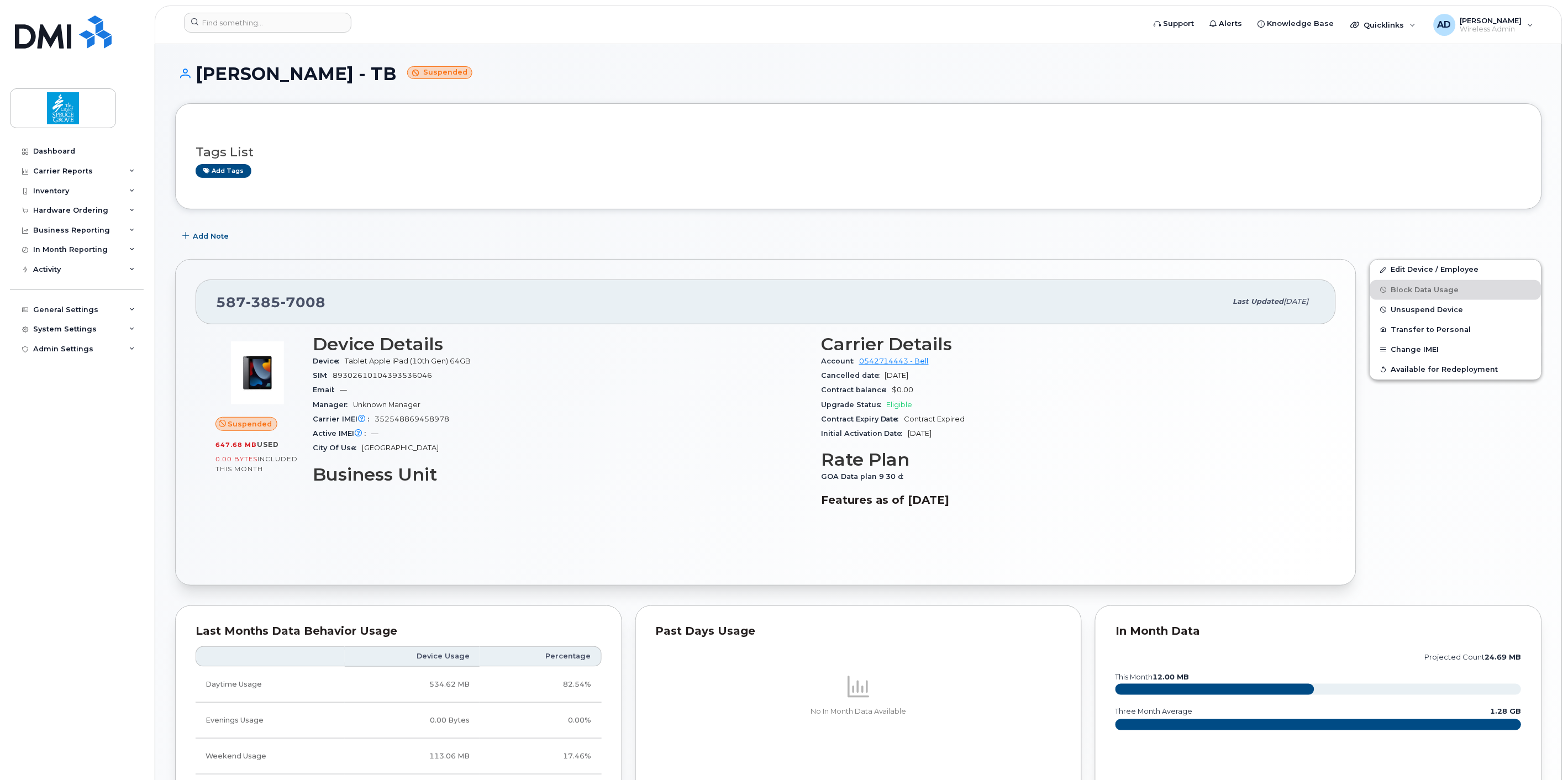
click at [257, 432] on div "Suspended 647.68 MB  used 0.00 Bytes  included this month" at bounding box center [257, 404] width 84 height 140
click at [257, 427] on span "Suspended" at bounding box center [250, 423] width 44 height 11
click at [642, 461] on div "Device Details Device Tablet Apple iPad (10th Gen) 64GB SIM 8930261010439353604…" at bounding box center [560, 424] width 509 height 194
click at [1421, 310] on span "Unsuspend Device" at bounding box center [1427, 309] width 72 height 8
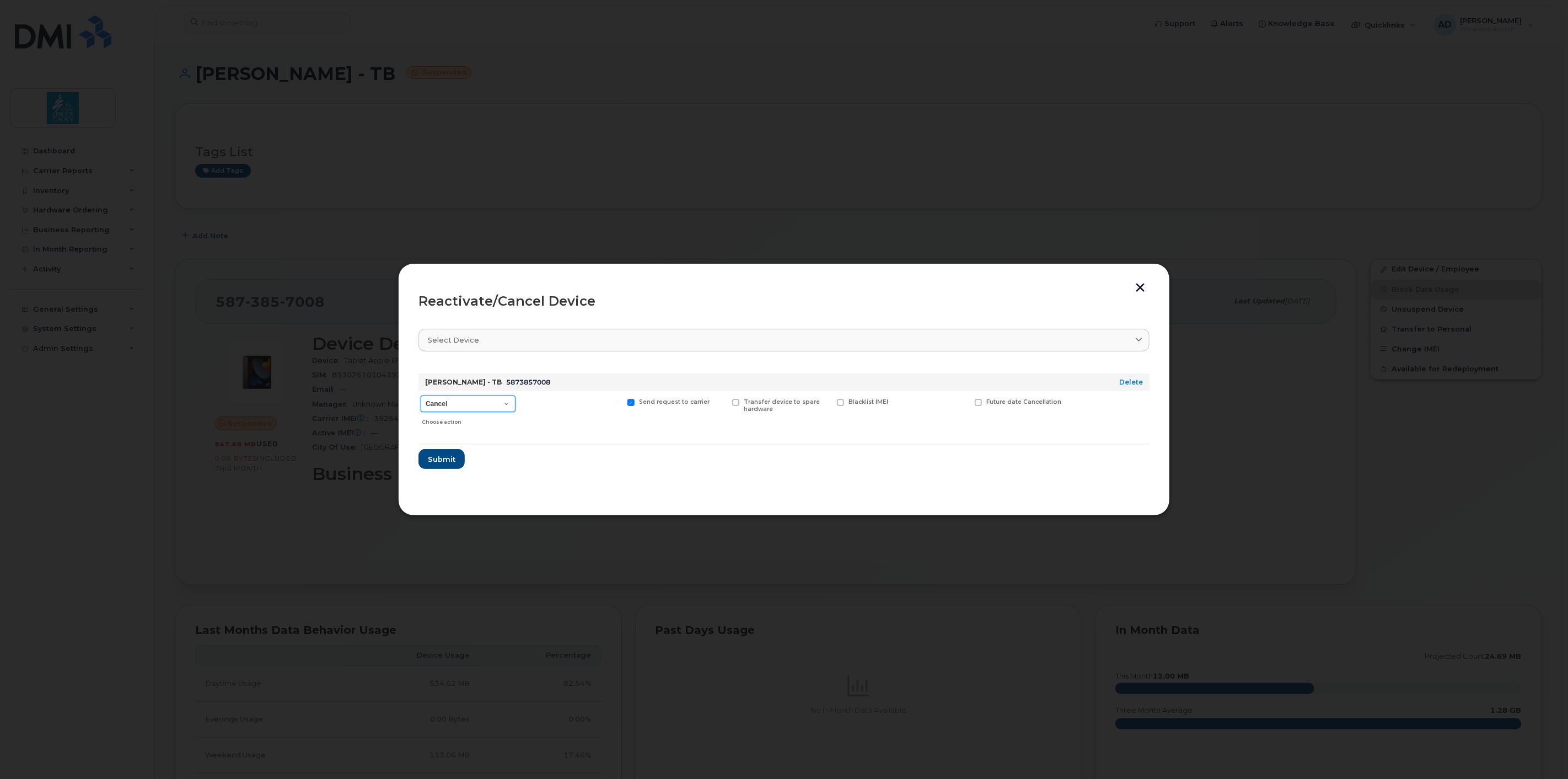
click at [482, 401] on select "Cancel Suspend - Extend Suspension Reactivate" at bounding box center [468, 404] width 95 height 17
select select "[object Object]"
click at [421, 395] on select "Cancel Suspend - Extend Suspension Reactivate" at bounding box center [468, 404] width 95 height 17
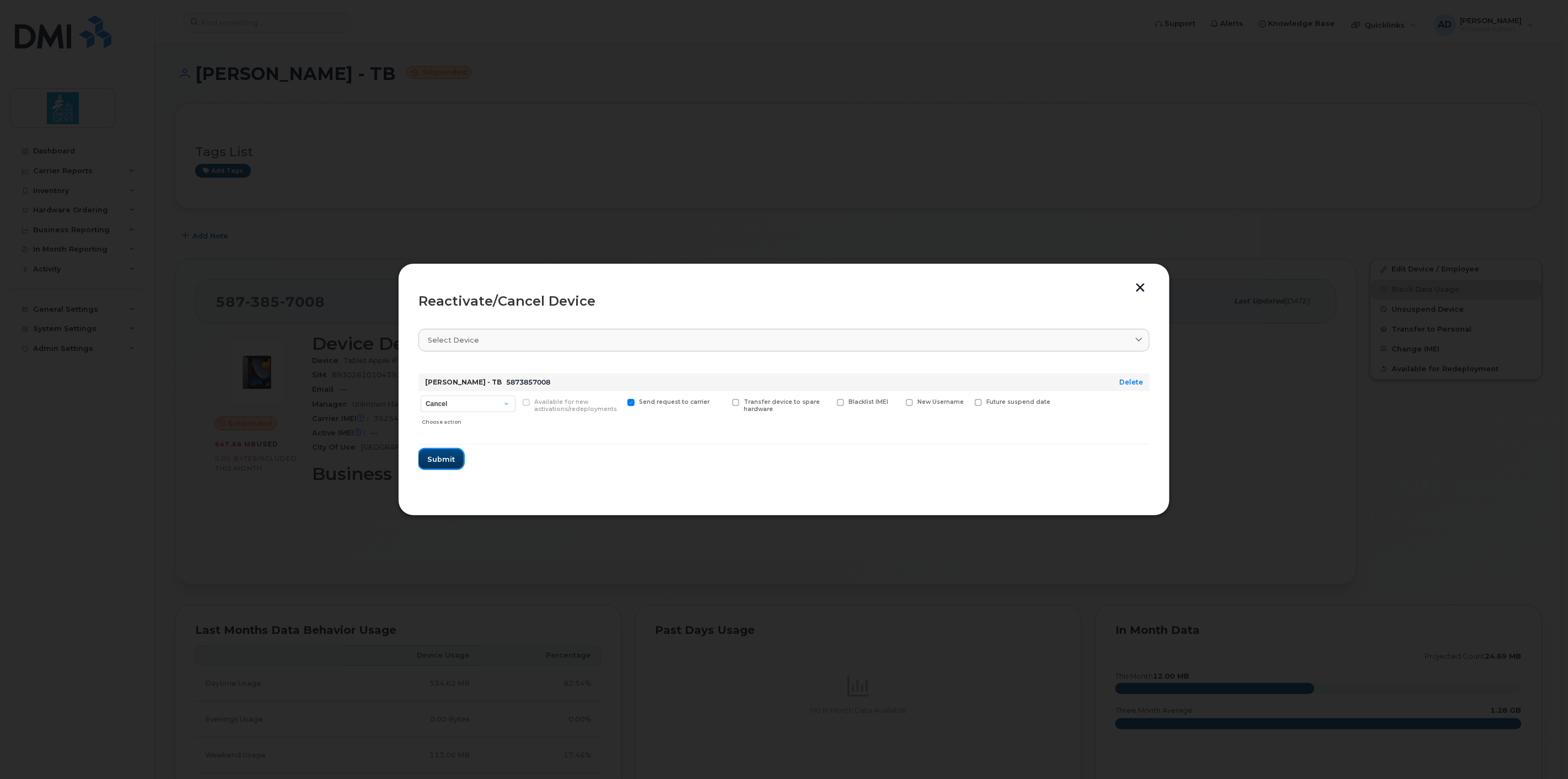
click at [443, 454] on span "Submit" at bounding box center [441, 459] width 27 height 11
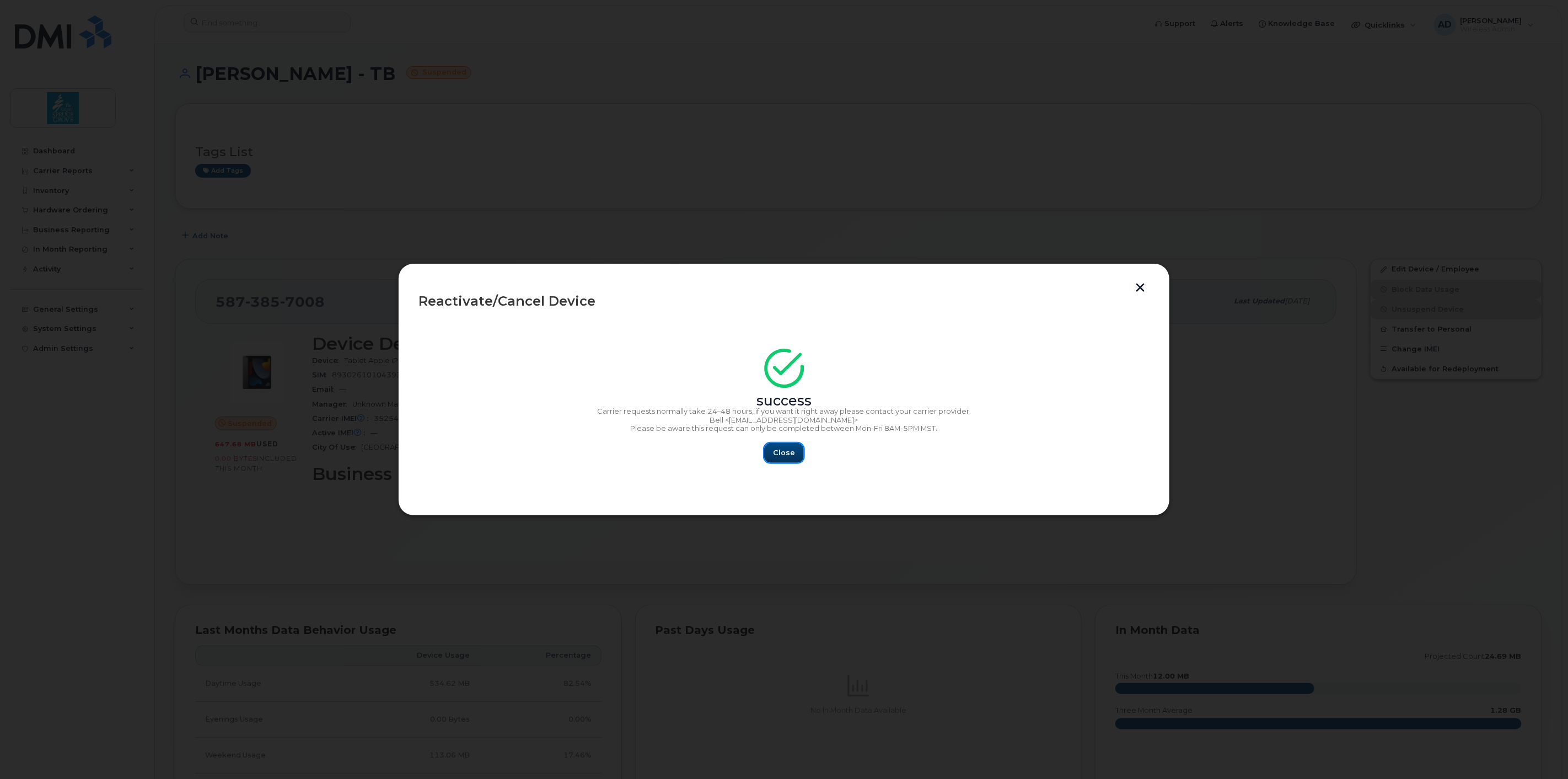
click at [779, 447] on span "Close" at bounding box center [784, 452] width 22 height 11
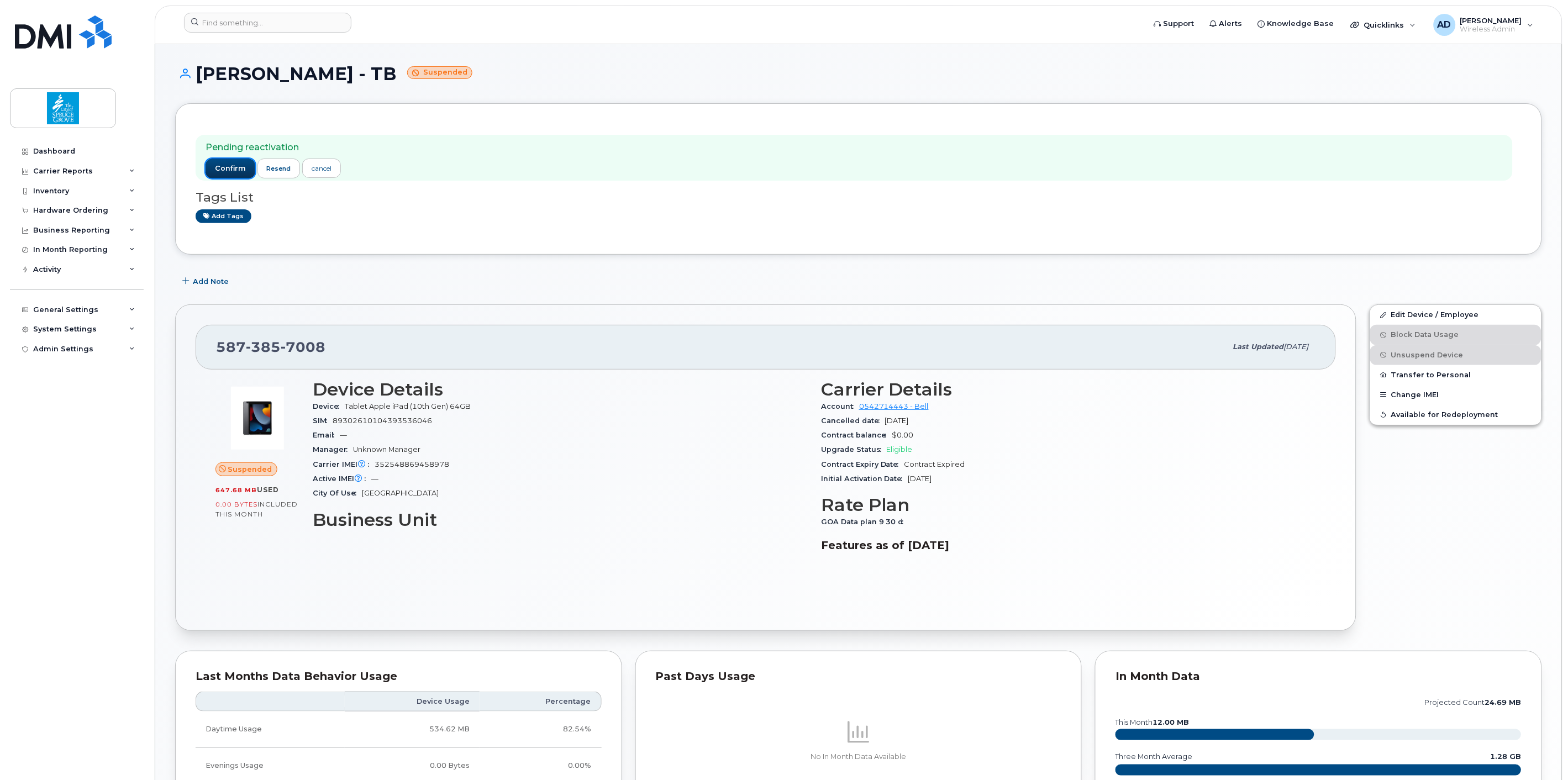
click at [232, 170] on span "confirm" at bounding box center [231, 169] width 31 height 10
click at [234, 174] on button "confirm" at bounding box center [231, 169] width 50 height 20
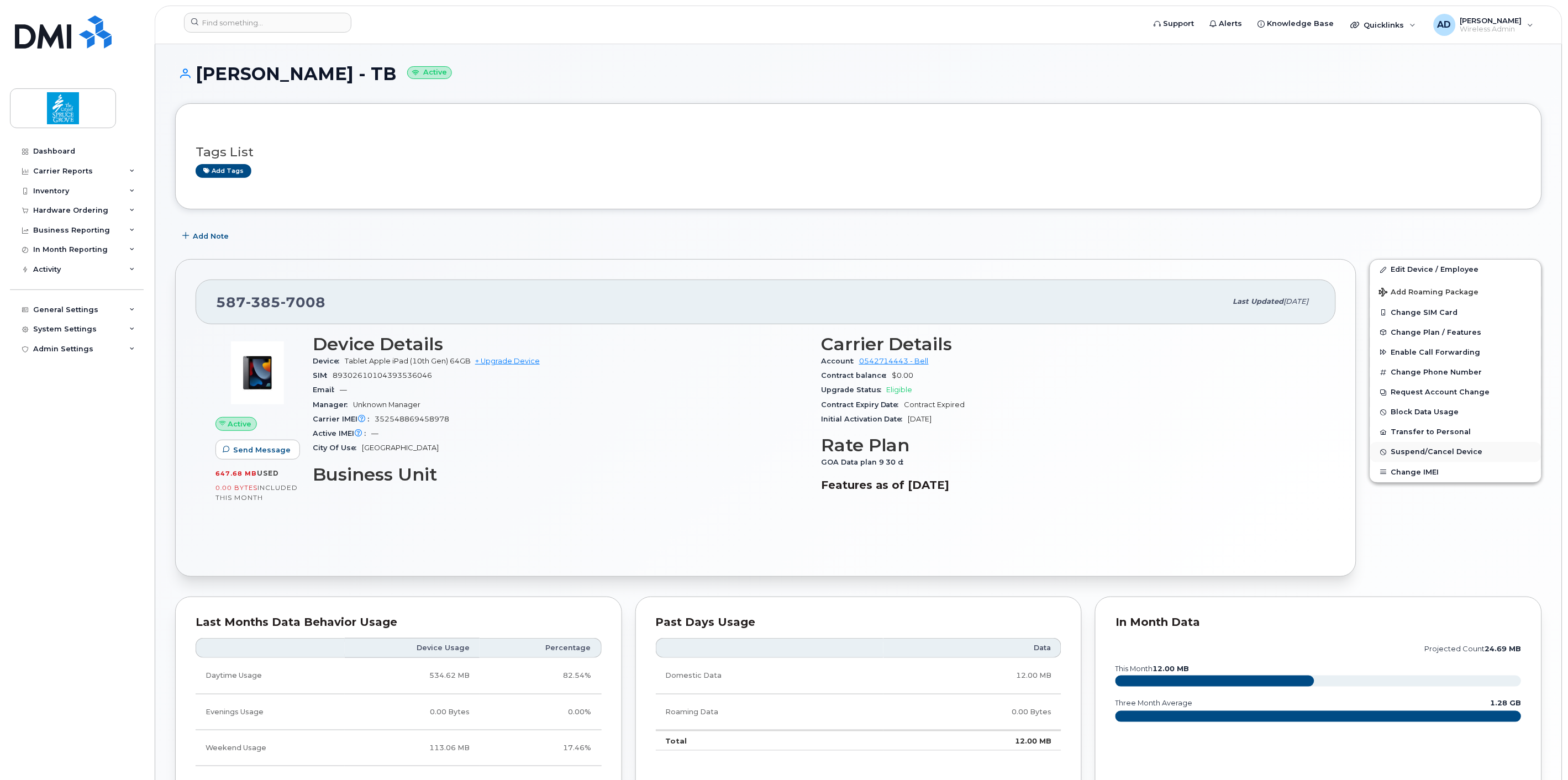
click at [1434, 456] on span "Suspend/Cancel Device" at bounding box center [1437, 452] width 92 height 8
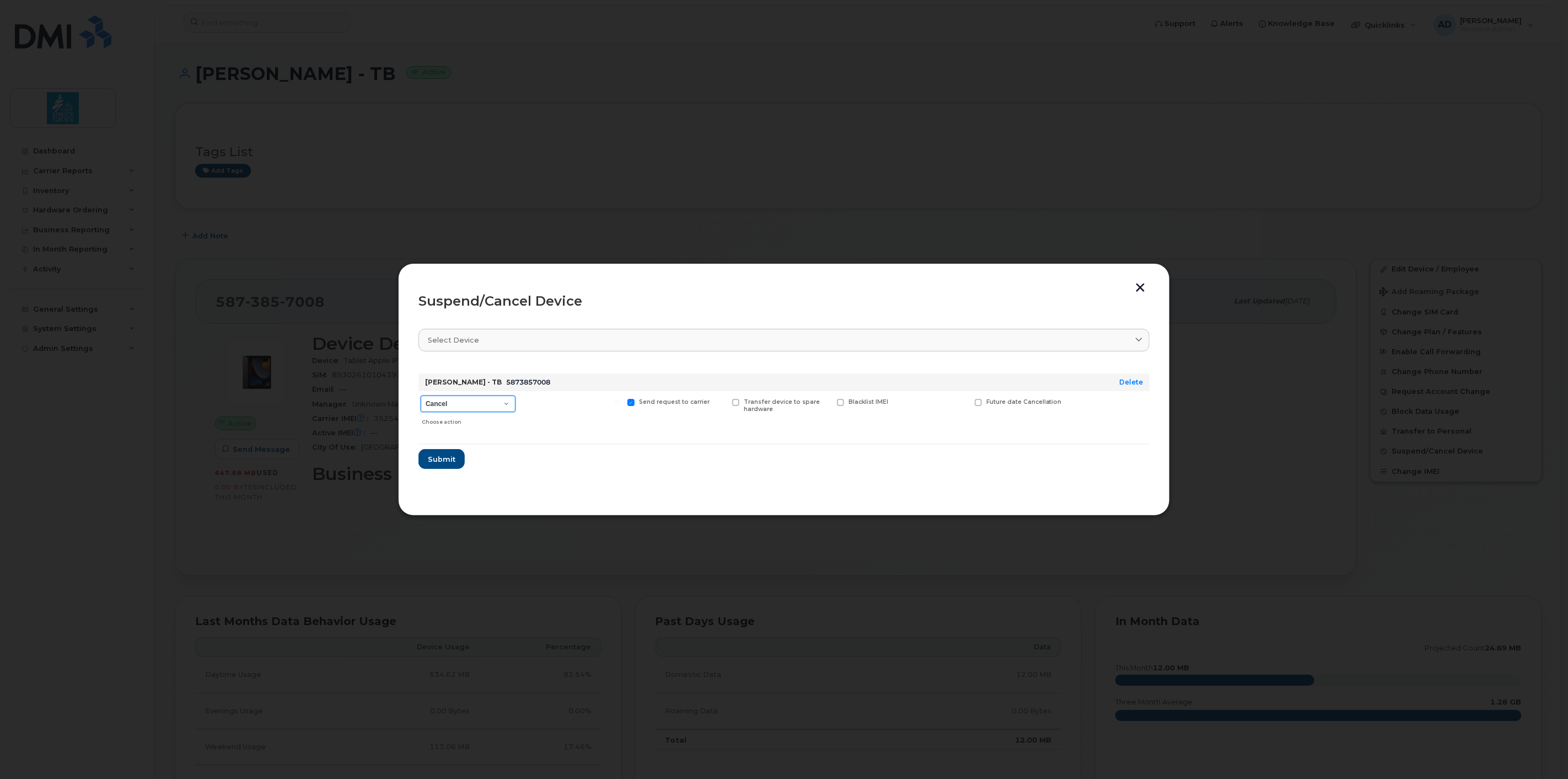
click at [471, 405] on select "Cancel Suspend - Extend Suspension Suspend - Reduced Rate Suspend - Full Rate S…" at bounding box center [468, 404] width 95 height 17
select select "[object Object]"
click at [421, 395] on select "Cancel Suspend - Extend Suspension Suspend - Reduced Rate Suspend - Full Rate S…" at bounding box center [468, 404] width 95 height 17
drag, startPoint x: 435, startPoint y: 456, endPoint x: 473, endPoint y: 455, distance: 38.0
click at [435, 455] on span "Submit" at bounding box center [441, 459] width 27 height 11
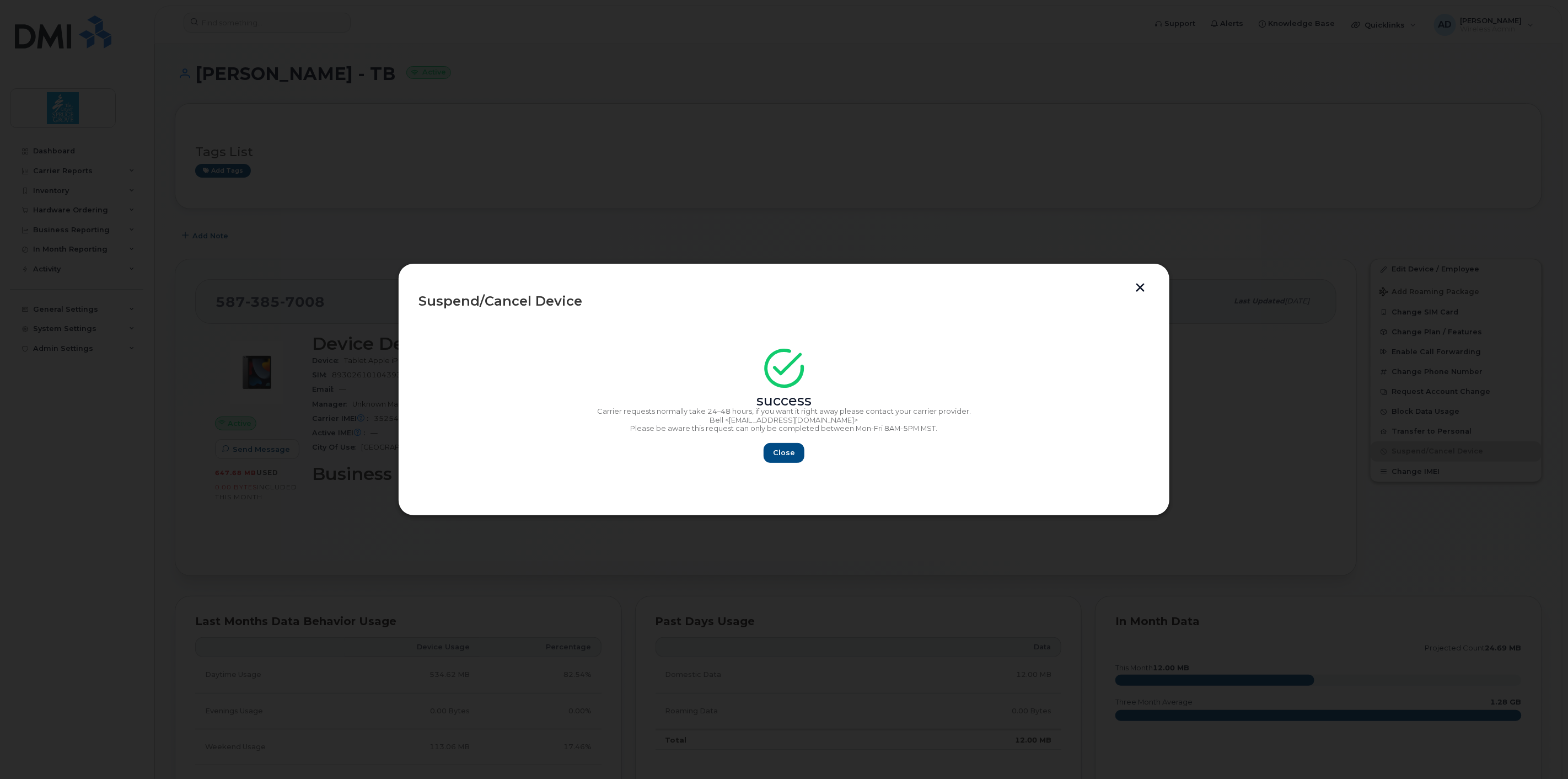
click at [758, 445] on div "Close" at bounding box center [784, 453] width 731 height 20
click at [784, 454] on span "Close" at bounding box center [784, 452] width 22 height 11
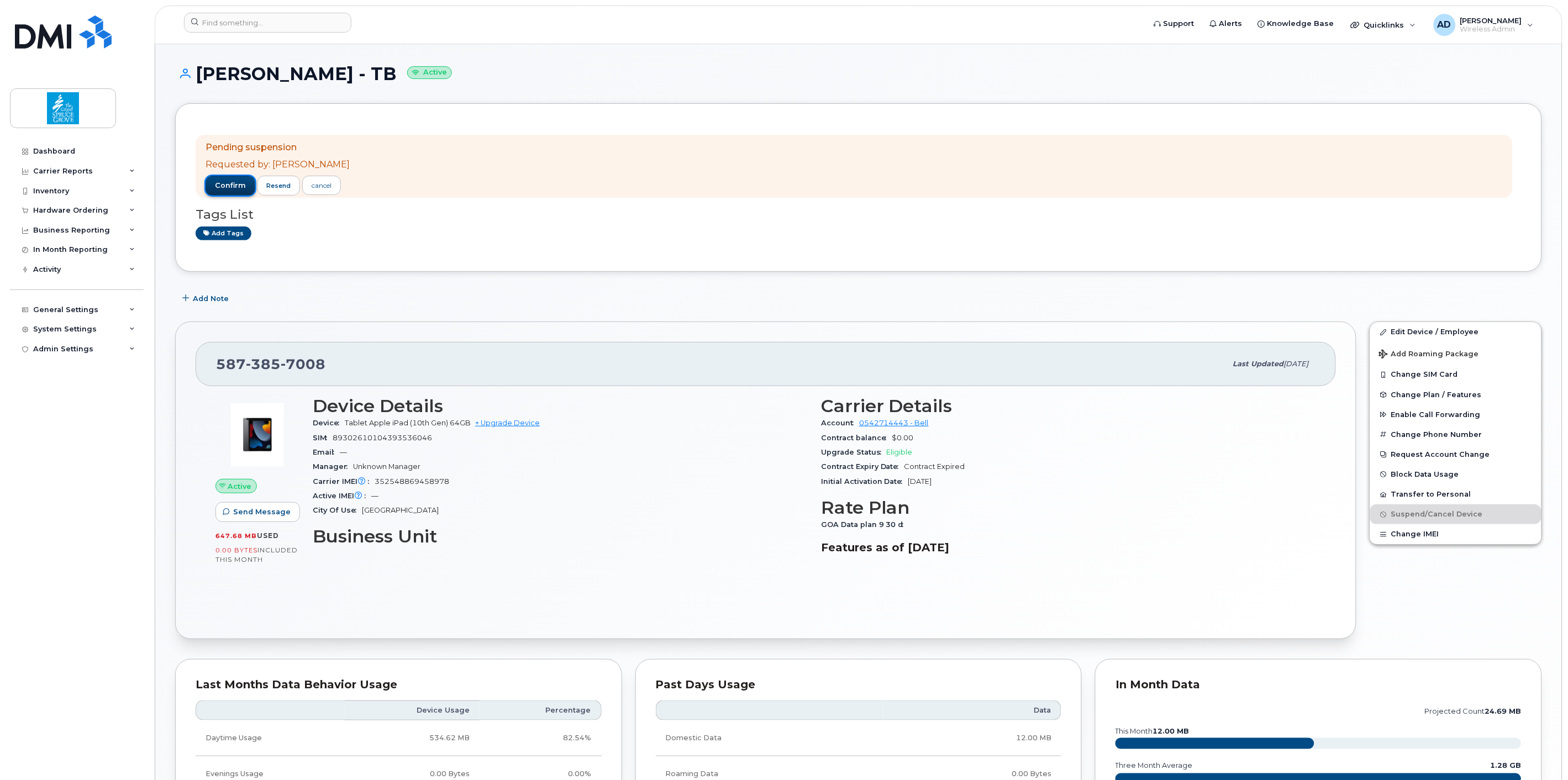
click at [230, 188] on span "confirm" at bounding box center [231, 185] width 31 height 10
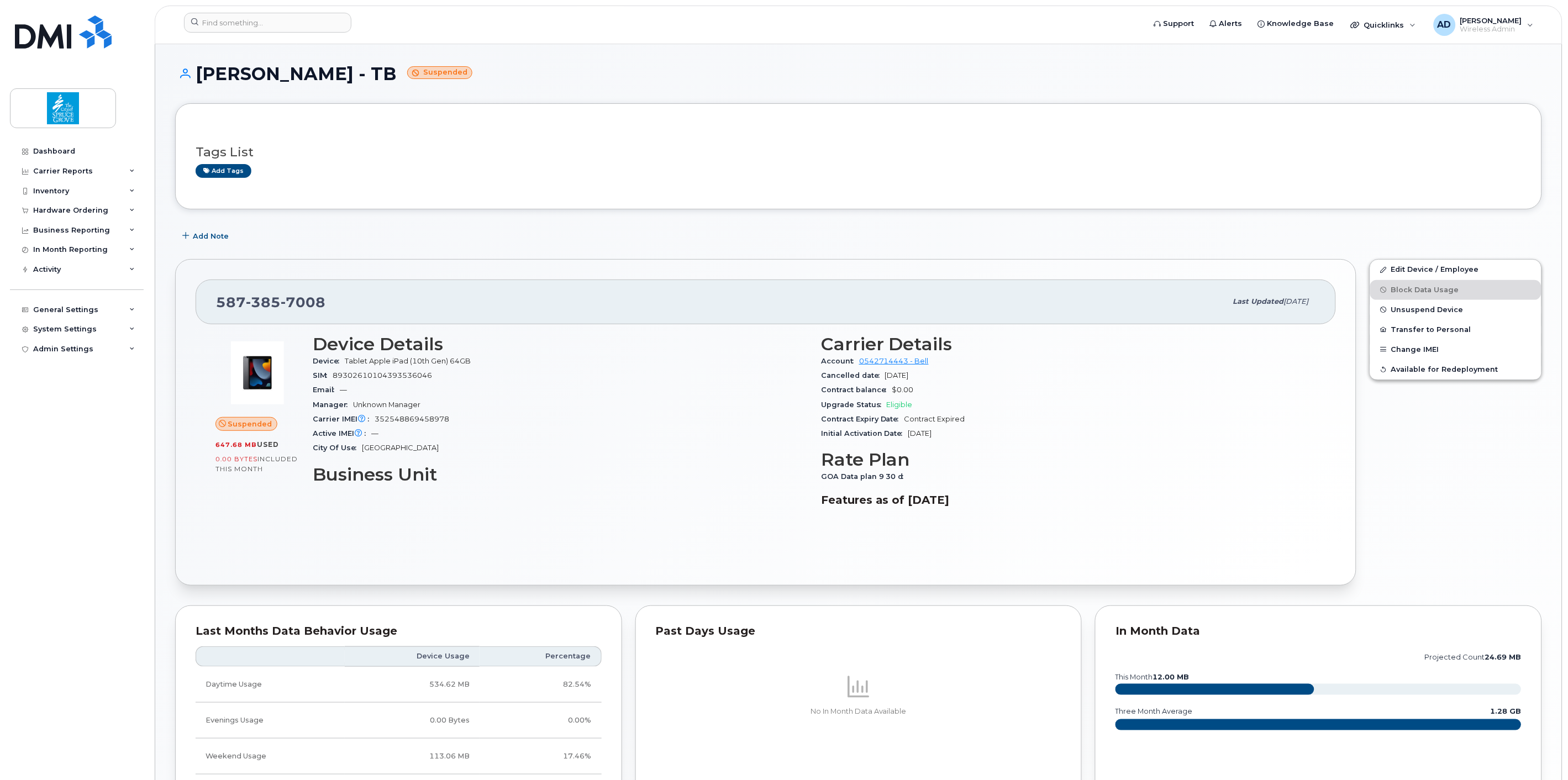
click at [611, 221] on div "Tags List Add tags Add Note [PHONE_NUMBER] Last updated [DATE] Suspended 647.68…" at bounding box center [858, 575] width 1367 height 944
